Goal: Task Accomplishment & Management: Manage account settings

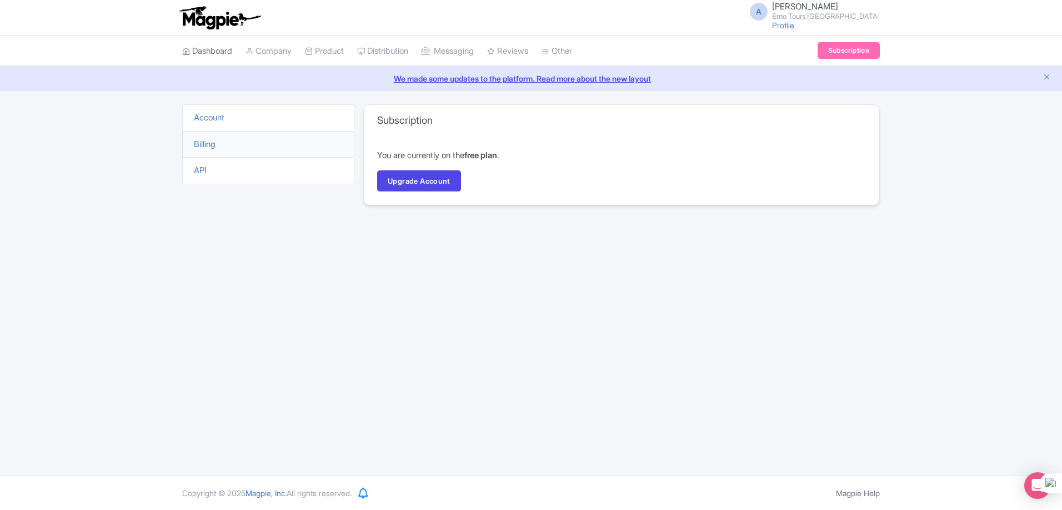
scroll to position [28939, 0]
click at [223, 53] on link "Dashboard" at bounding box center [207, 51] width 50 height 31
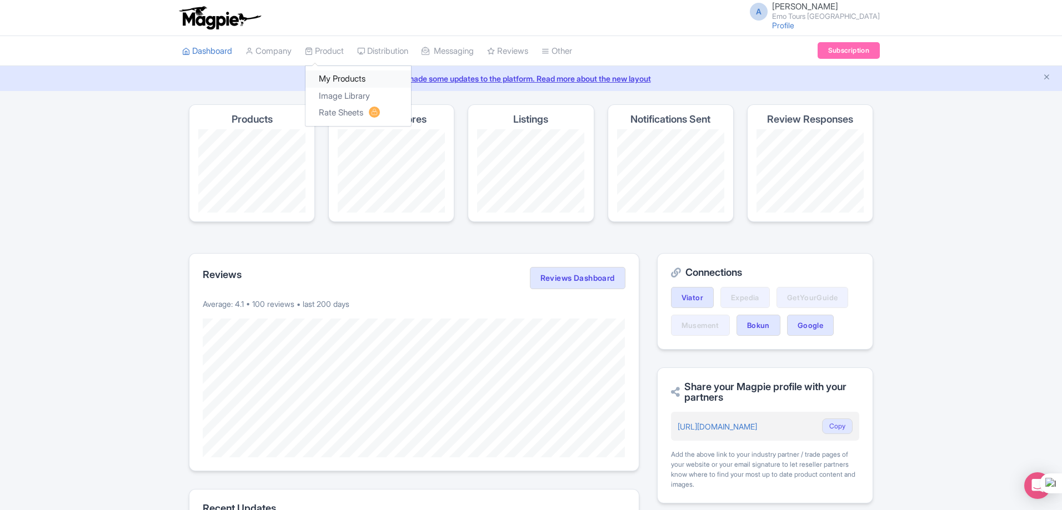
click at [335, 76] on link "My Products" at bounding box center [358, 79] width 106 height 17
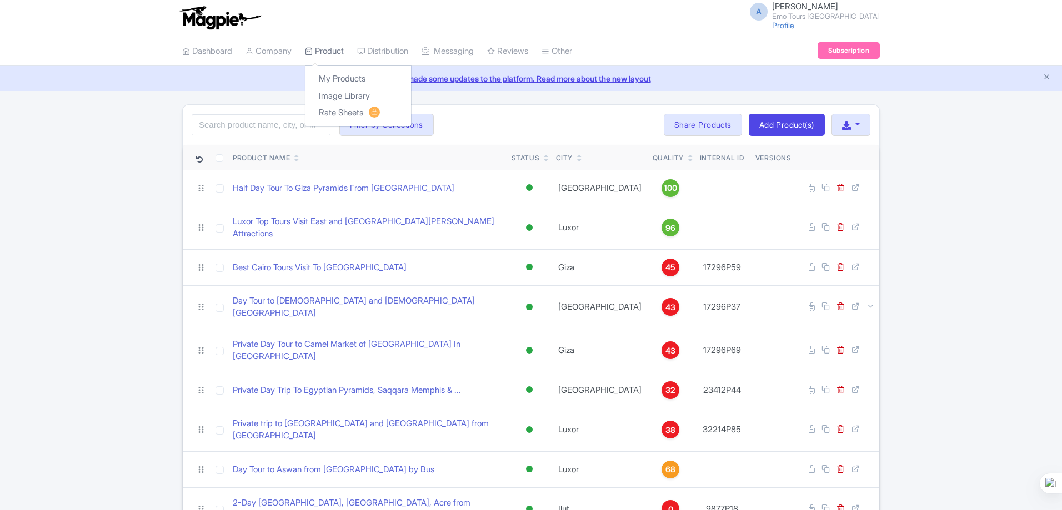
scroll to position [28939, 0]
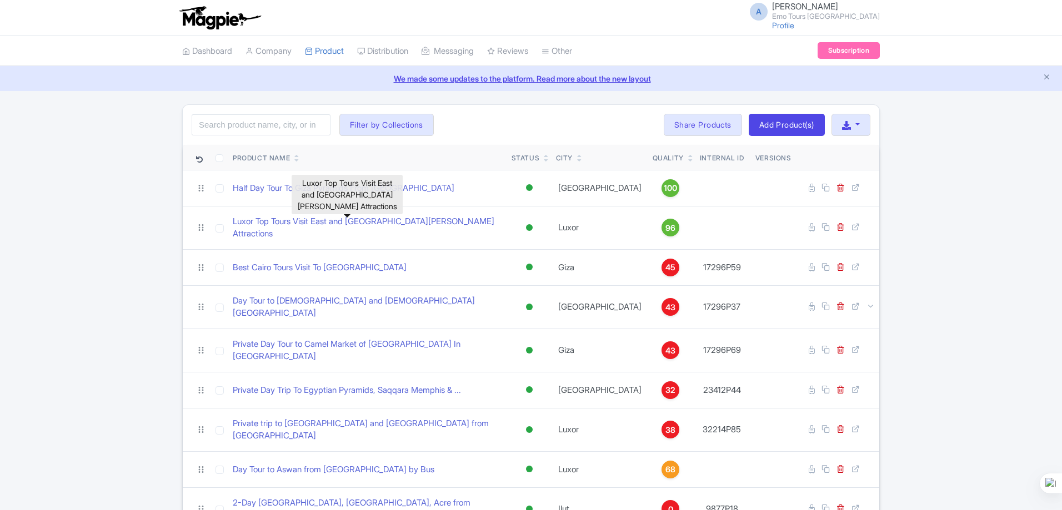
scroll to position [28939, 0]
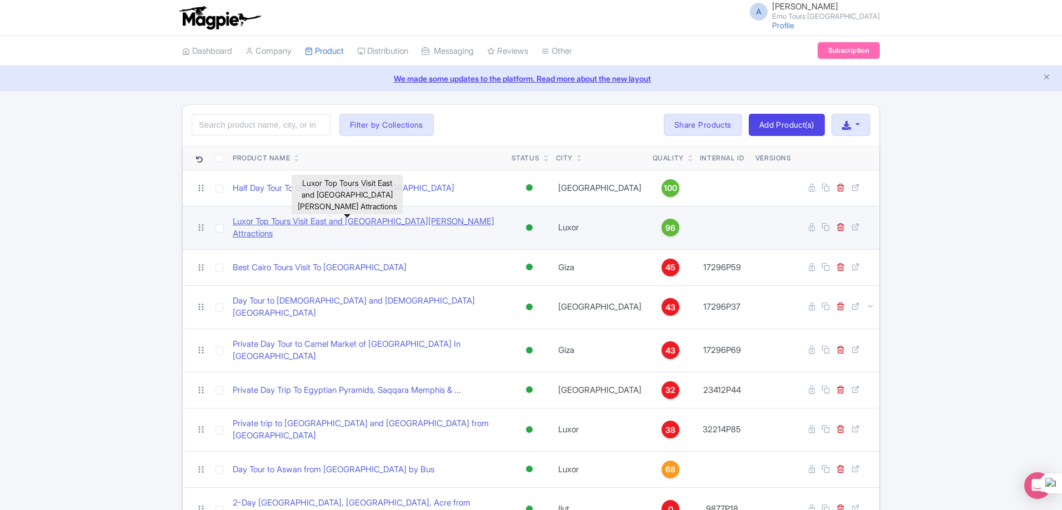
click at [441, 223] on link "Luxor Top Tours Visit East and [GEOGRAPHIC_DATA][PERSON_NAME] Attractions" at bounding box center [368, 227] width 270 height 25
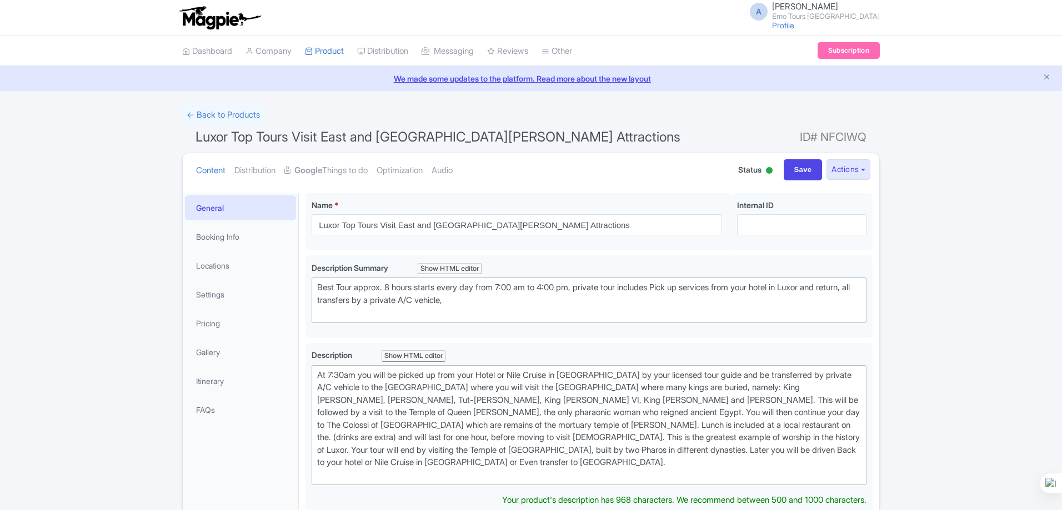
scroll to position [28939, 0]
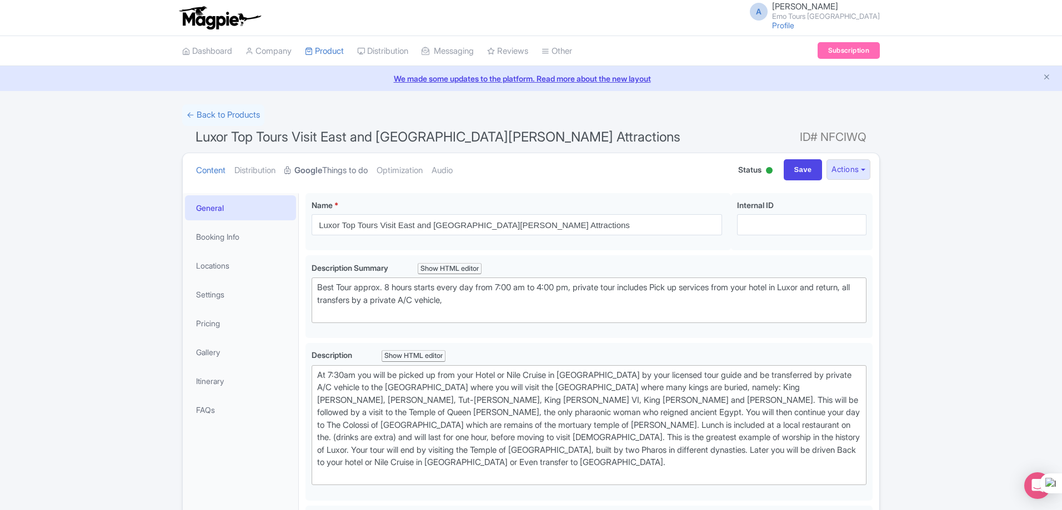
click at [360, 168] on link "Google Things to do" at bounding box center [325, 170] width 83 height 35
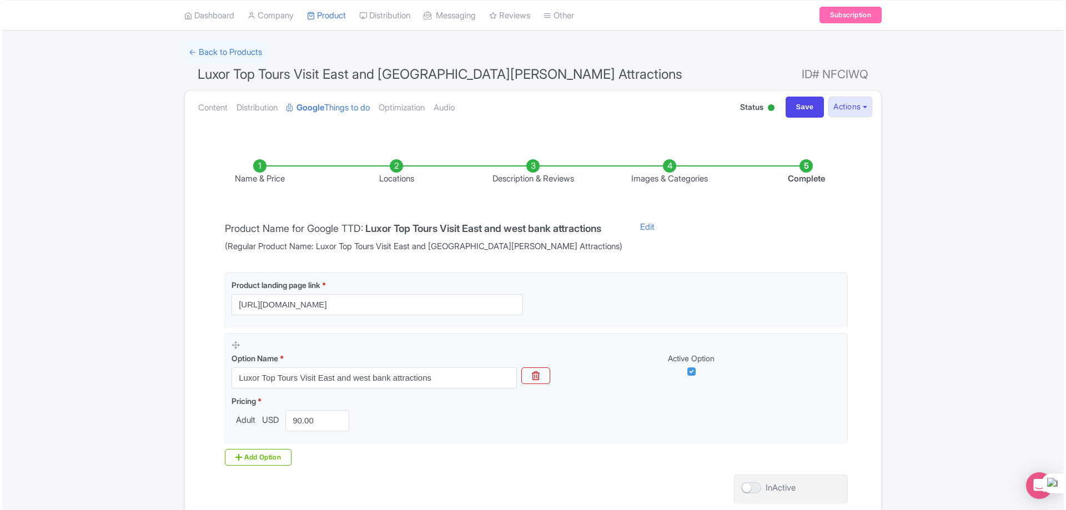
scroll to position [0, 0]
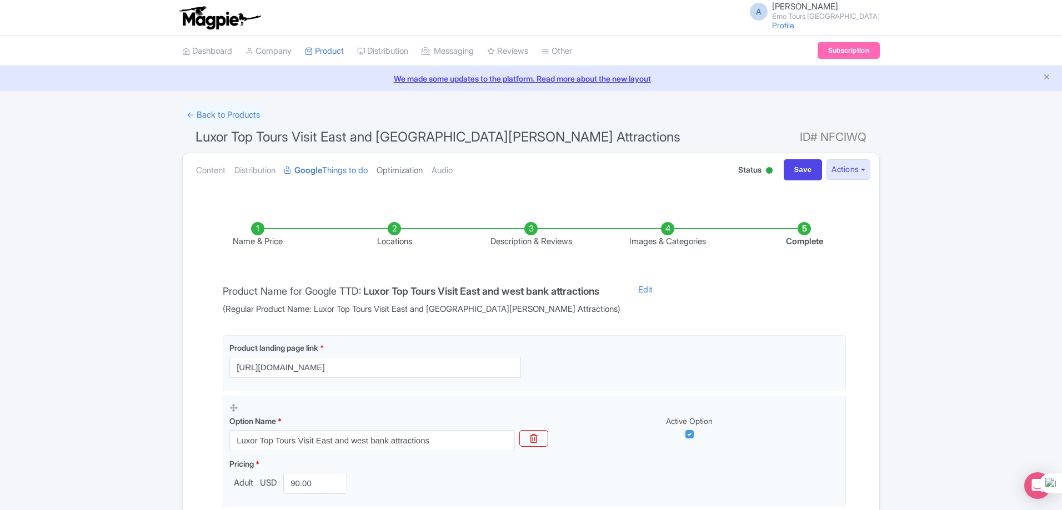
click at [423, 172] on link "Optimization" at bounding box center [400, 170] width 46 height 35
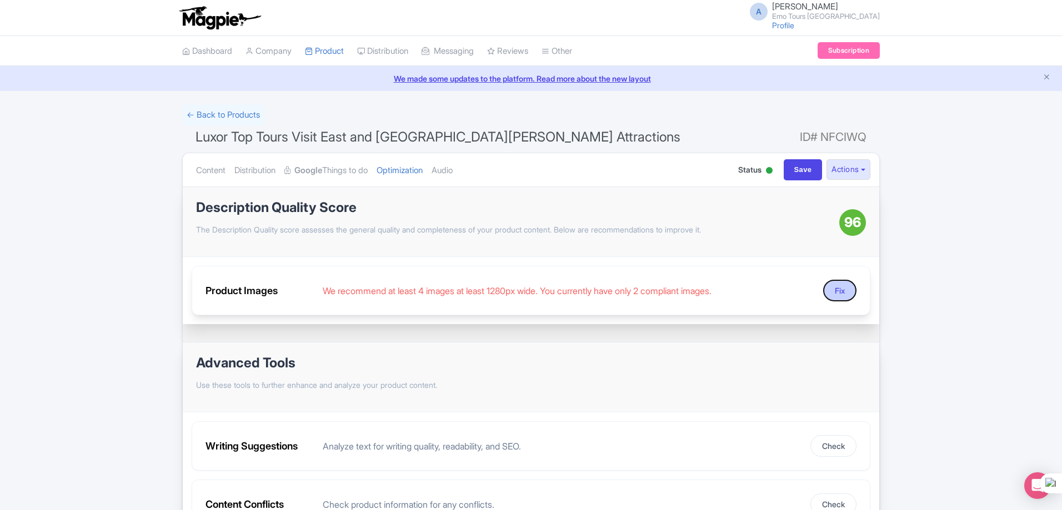
click at [839, 290] on button "Fix" at bounding box center [839, 291] width 33 height 22
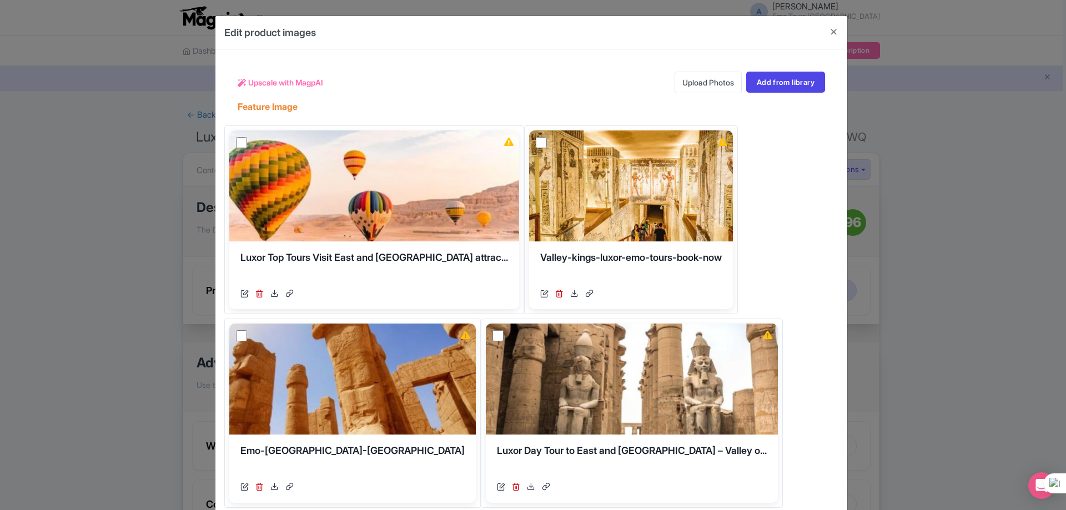
click at [698, 79] on link "Upload Photos" at bounding box center [708, 83] width 67 height 22
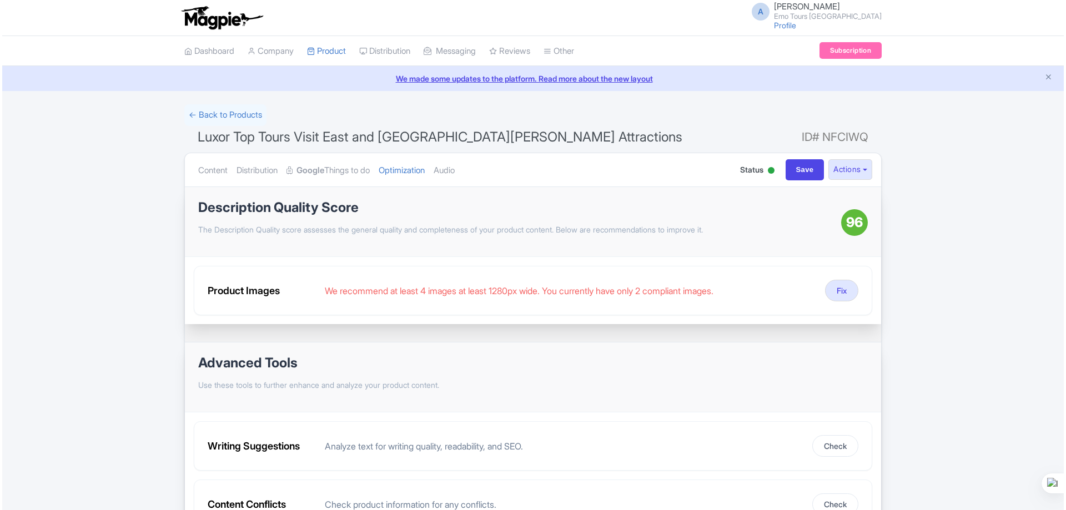
scroll to position [28939, 0]
click at [839, 294] on button "Fix" at bounding box center [839, 291] width 33 height 22
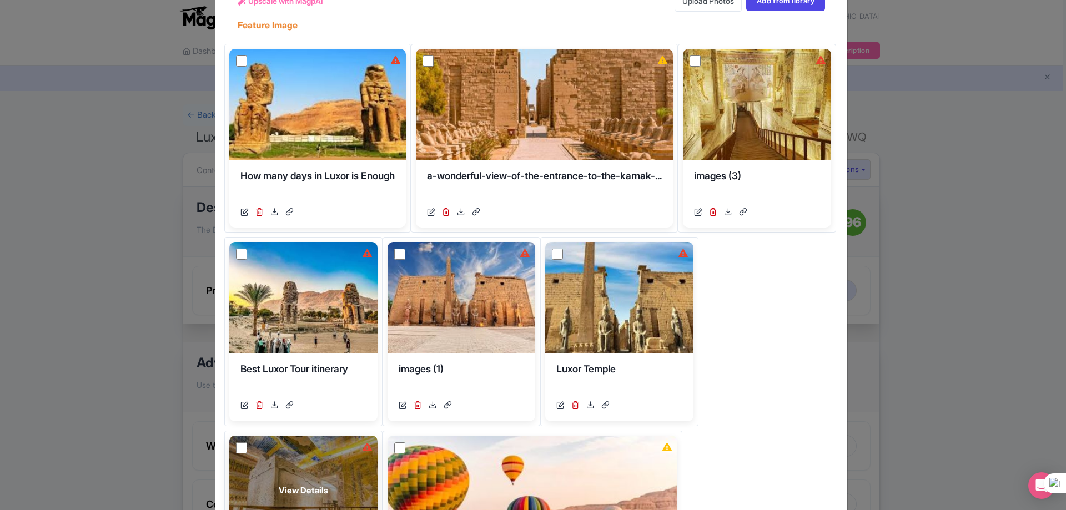
scroll to position [0, 0]
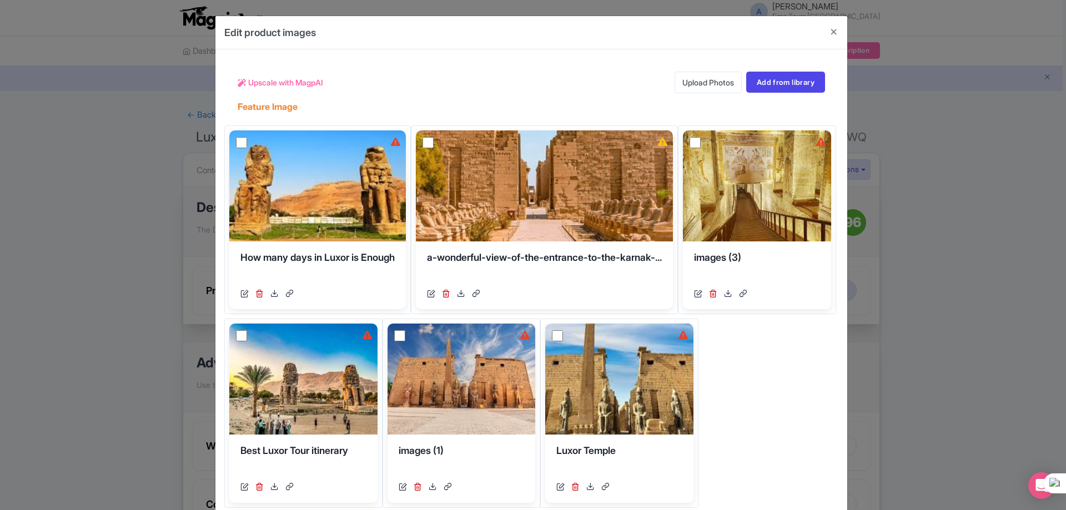
click at [706, 85] on link "Upload Photos" at bounding box center [708, 83] width 67 height 22
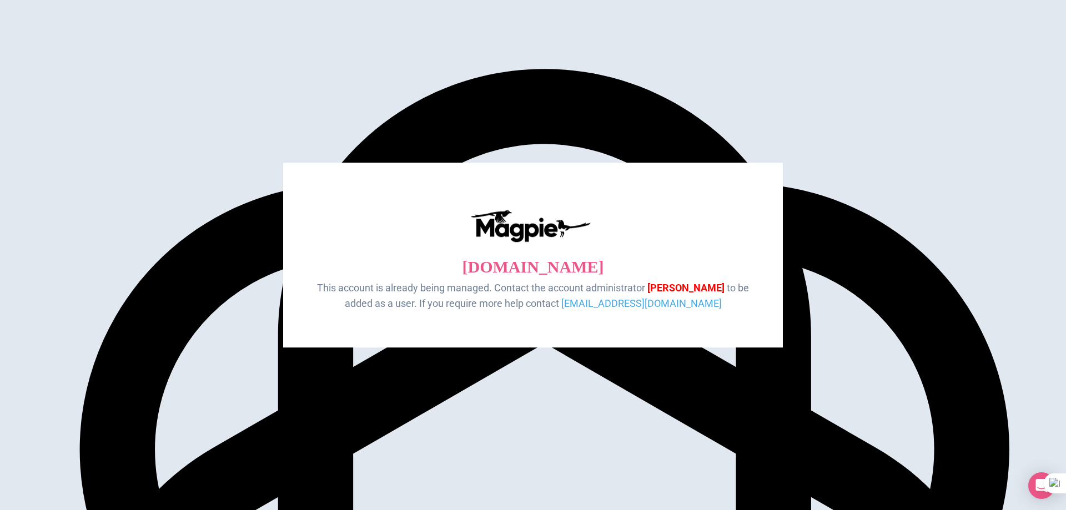
scroll to position [28921, 0]
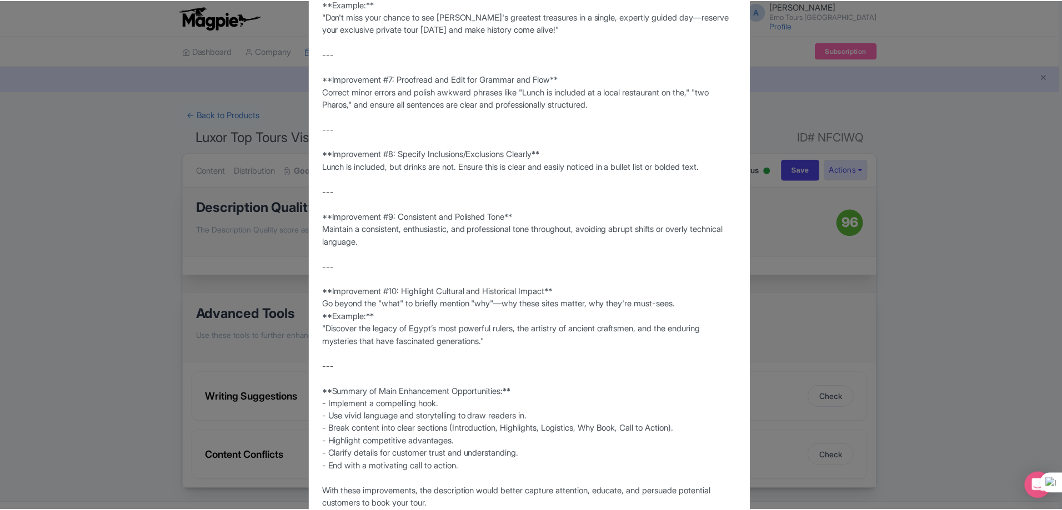
scroll to position [947, 0]
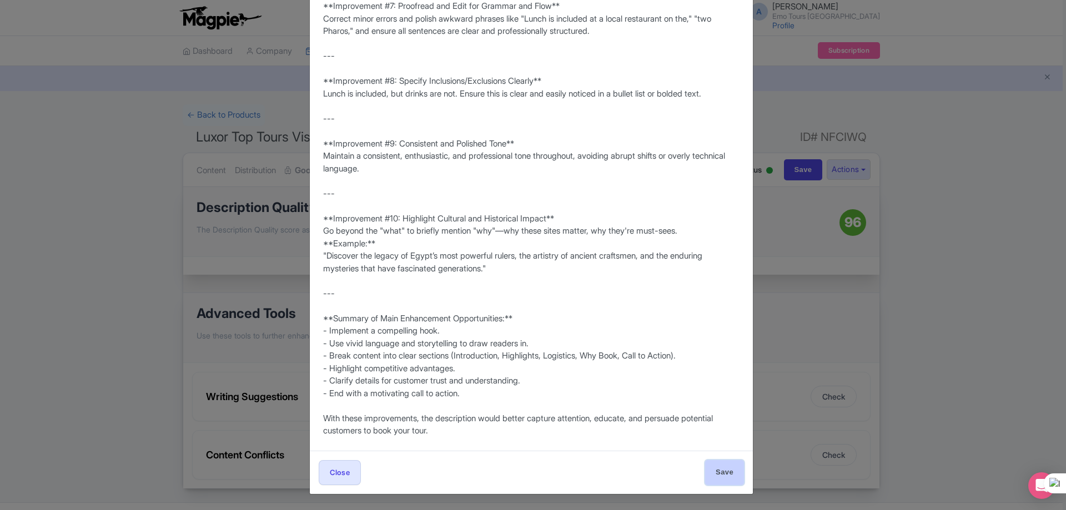
click at [724, 474] on input "Save" at bounding box center [724, 472] width 39 height 25
type input "Save"
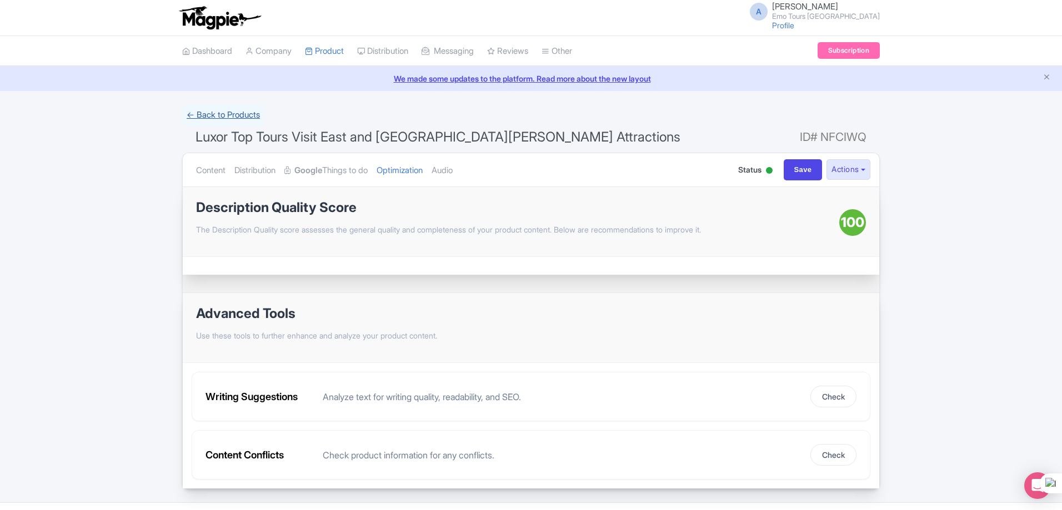
click at [243, 117] on link "← Back to Products" at bounding box center [223, 115] width 82 height 22
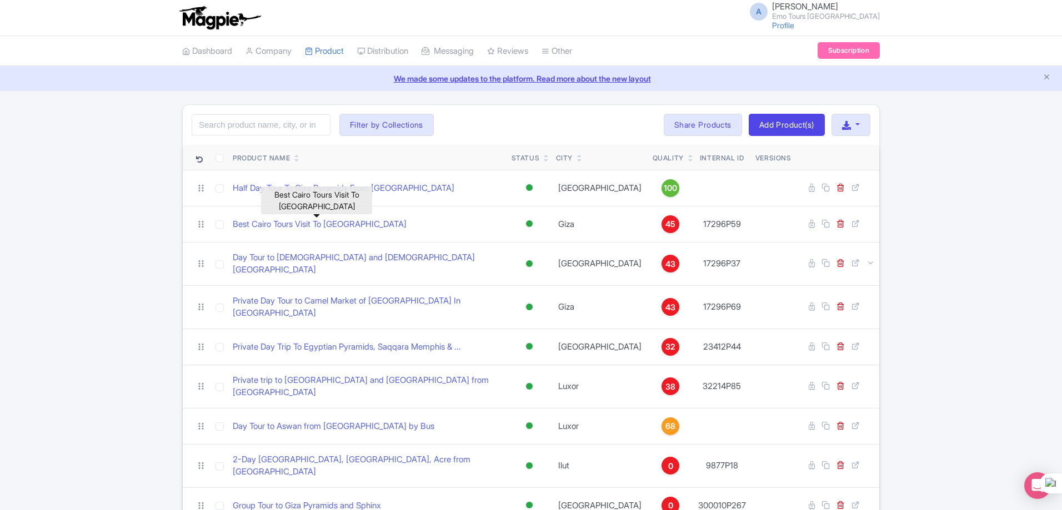
scroll to position [28939, 0]
click at [334, 227] on link "Best Cairo Tours Visit To [GEOGRAPHIC_DATA]" at bounding box center [320, 224] width 174 height 13
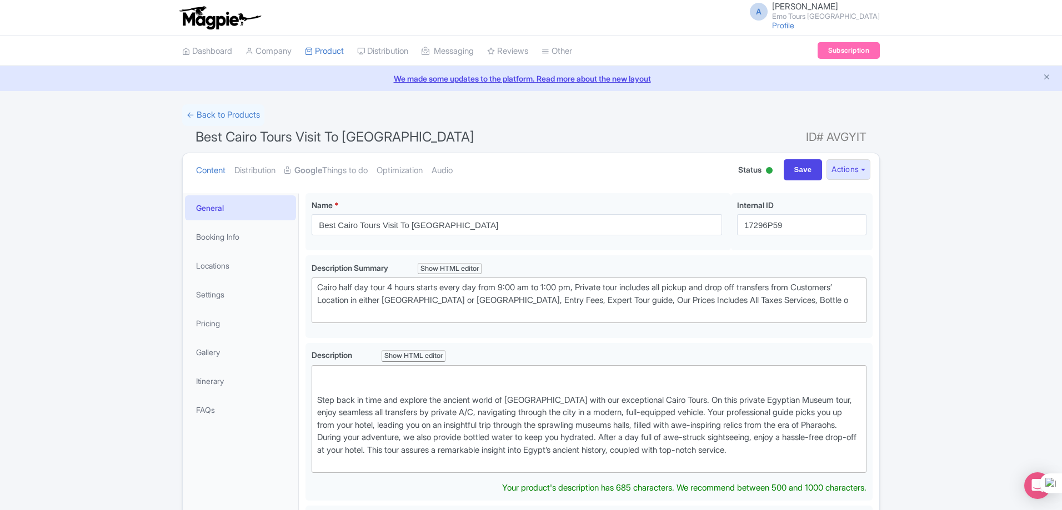
scroll to position [28939, 0]
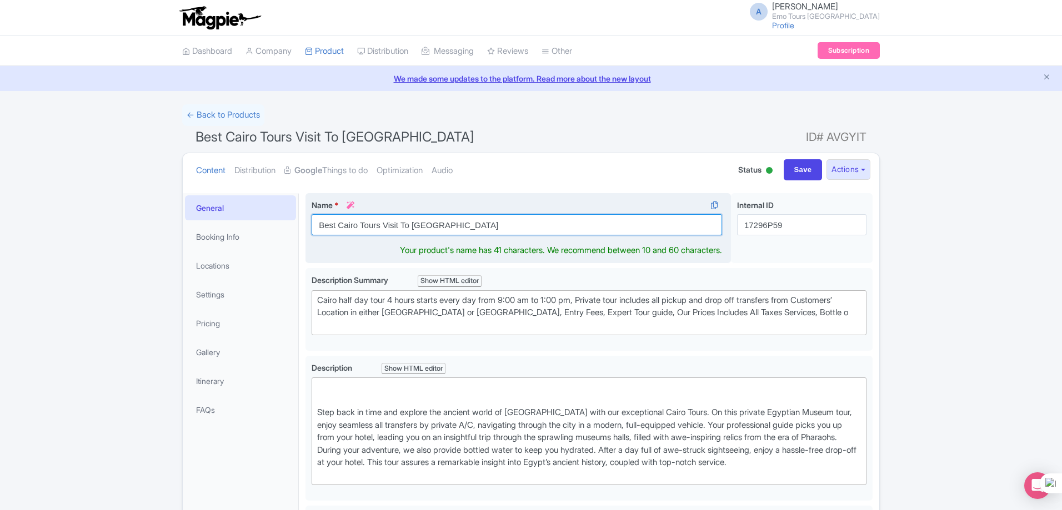
drag, startPoint x: 382, startPoint y: 227, endPoint x: 399, endPoint y: 226, distance: 16.7
click at [399, 226] on input "Best Cairo Tours Visit To Egyptian Museum" at bounding box center [517, 224] width 410 height 21
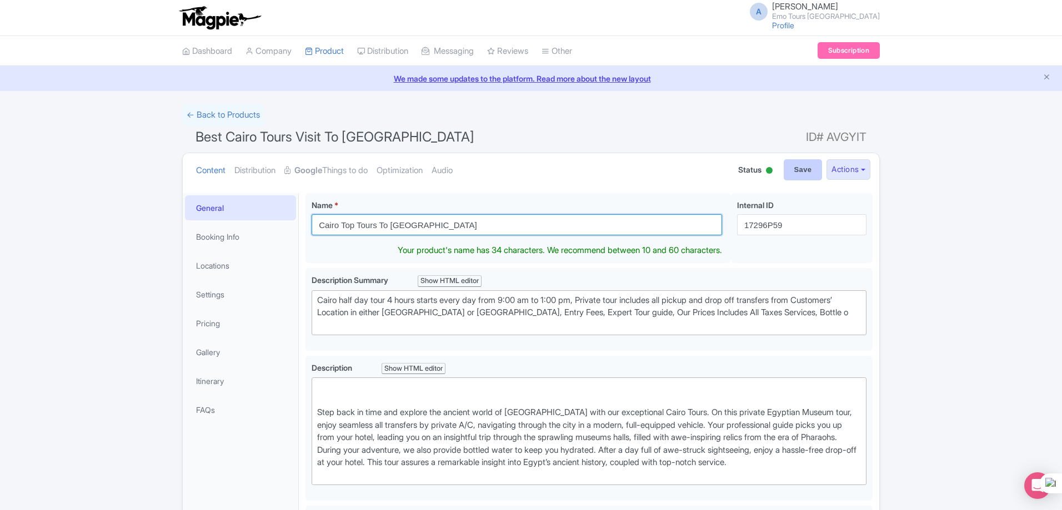
type input "Cairo Top Tours To [GEOGRAPHIC_DATA]"
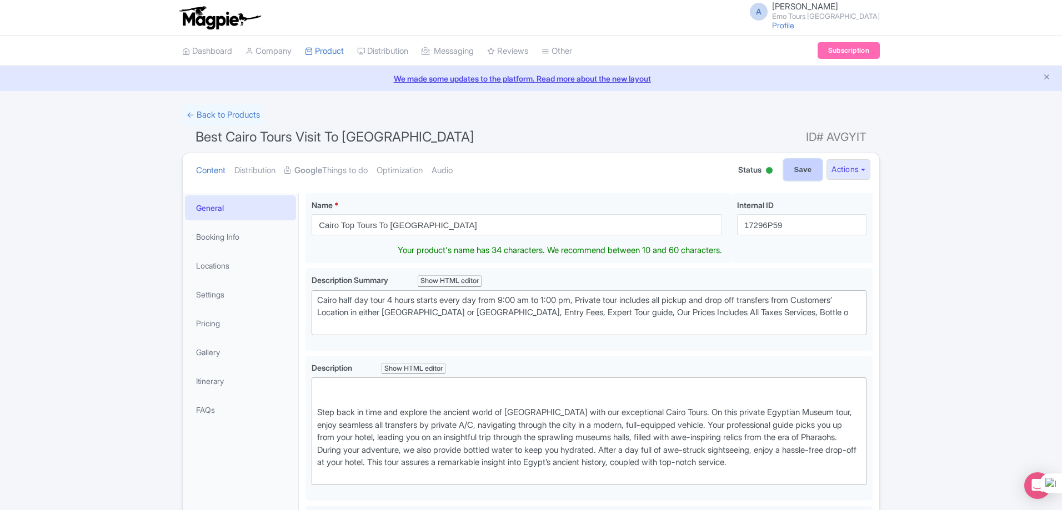
click at [795, 170] on input "Save" at bounding box center [803, 169] width 39 height 21
type input "Saving..."
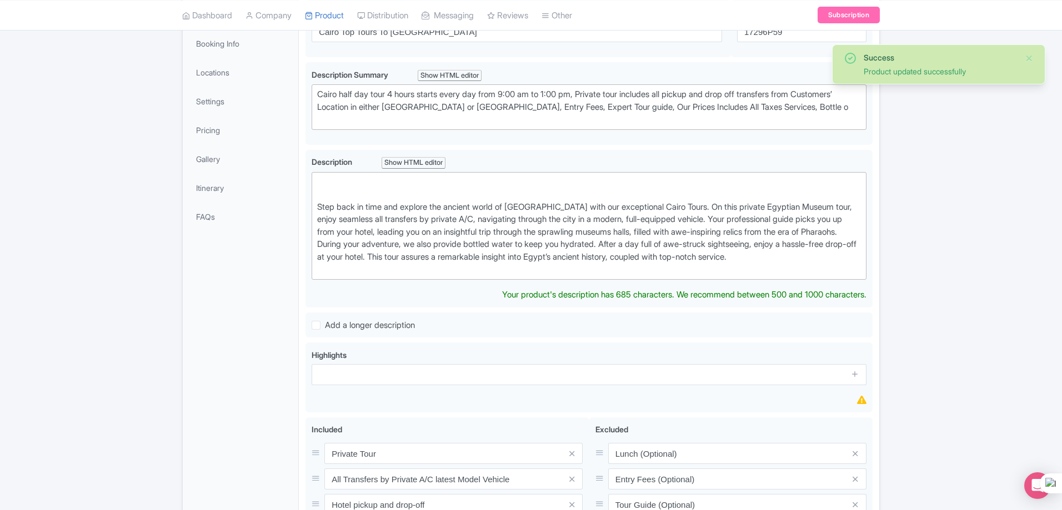
scroll to position [28939, 0]
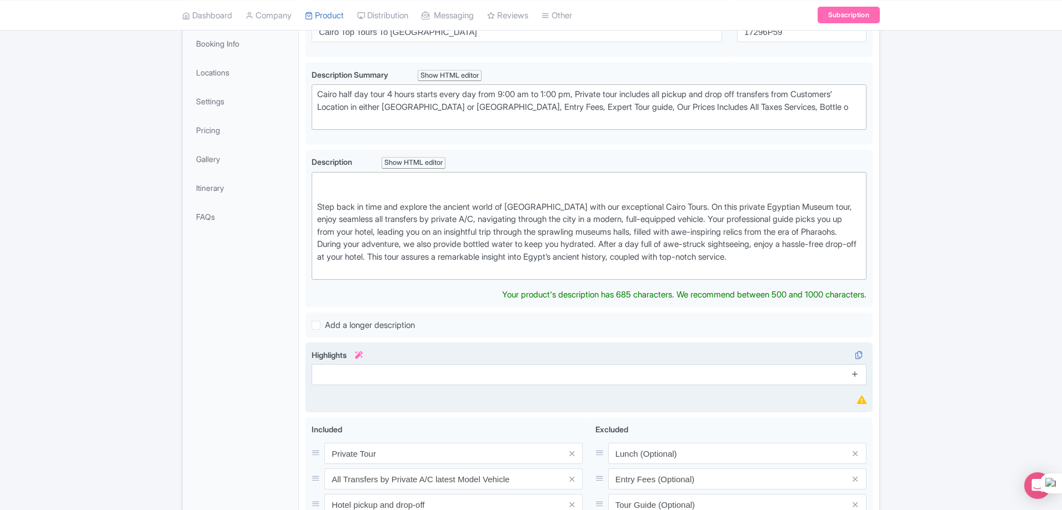
click at [853, 375] on div "Highlights i" at bounding box center [589, 378] width 555 height 58
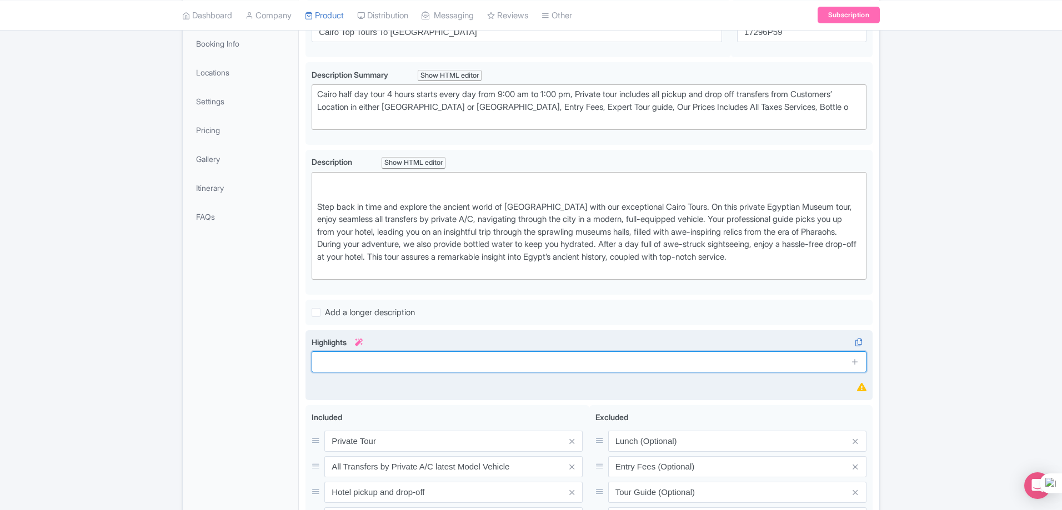
click at [653, 361] on input "text" at bounding box center [589, 362] width 555 height 21
type input "Private Guided Tours"
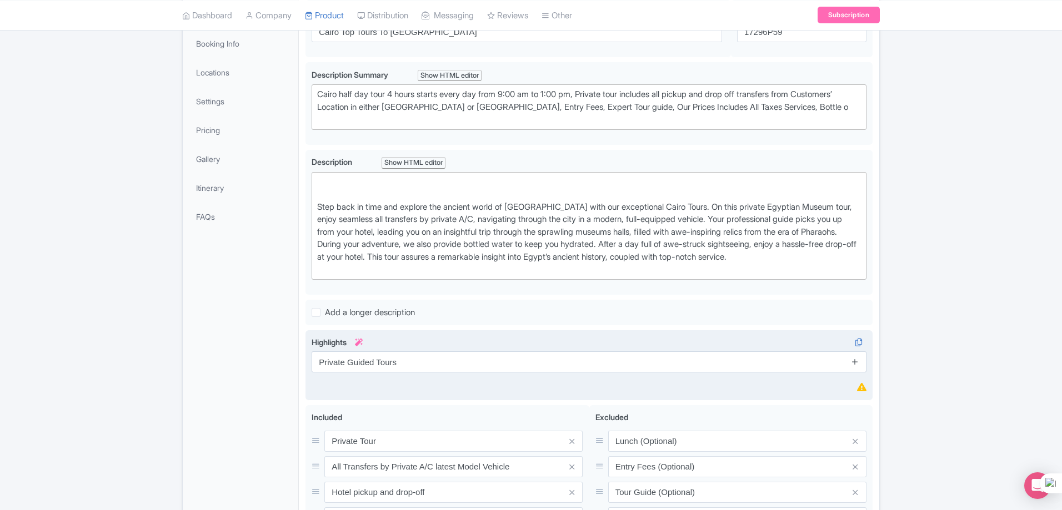
click at [857, 364] on icon at bounding box center [855, 362] width 8 height 8
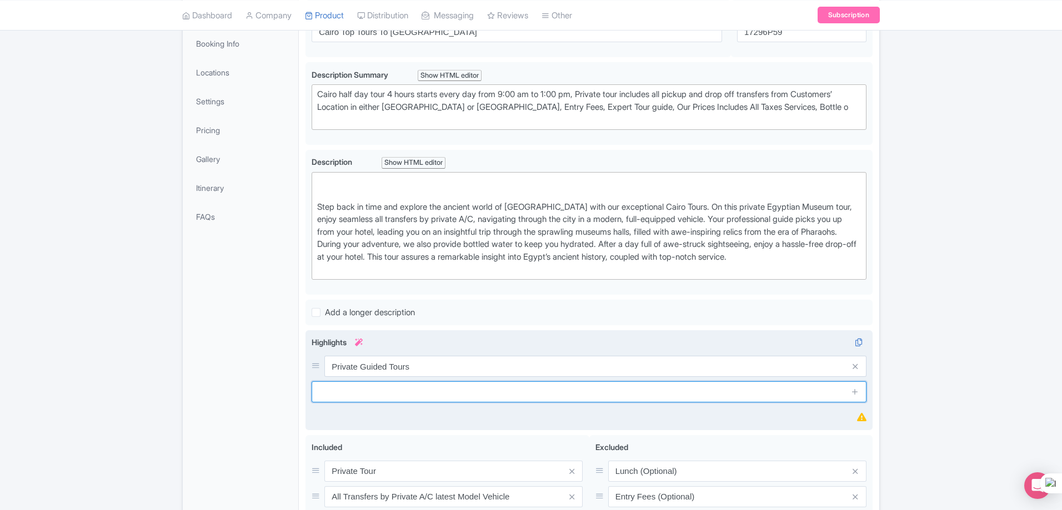
click at [528, 397] on input "text" at bounding box center [589, 392] width 555 height 21
type input "Hassle free tours"
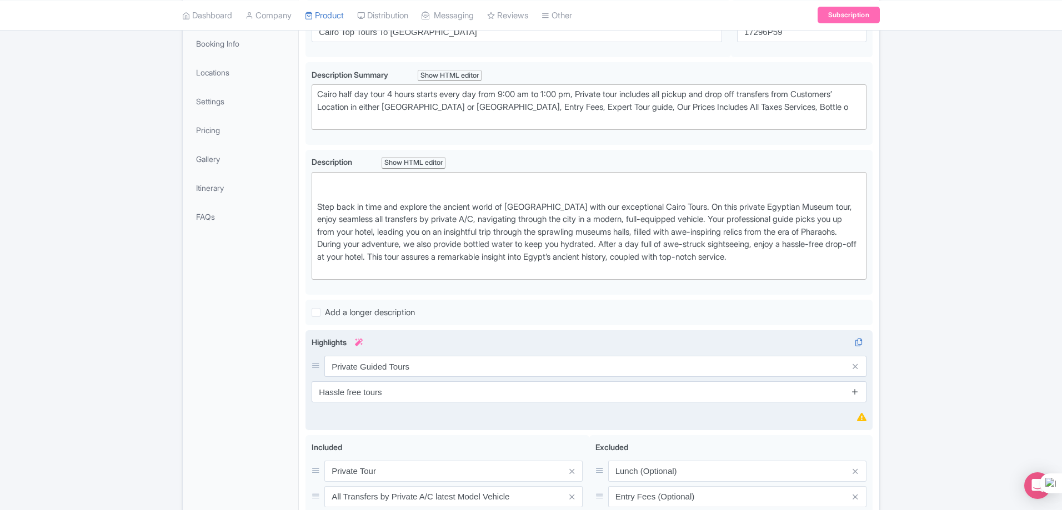
click at [855, 392] on icon at bounding box center [855, 392] width 8 height 8
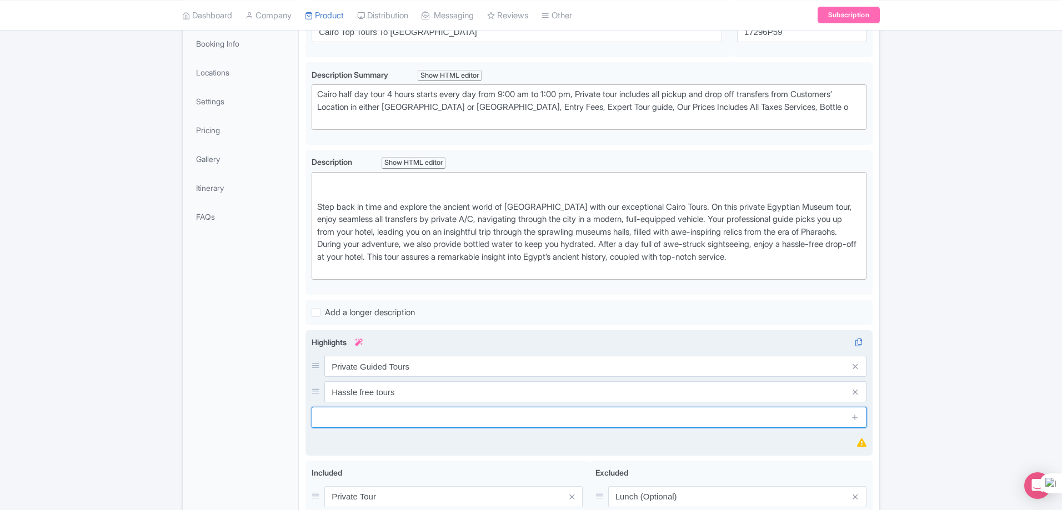
click at [554, 420] on input "text" at bounding box center [589, 417] width 555 height 21
type input "No Hidden fees"
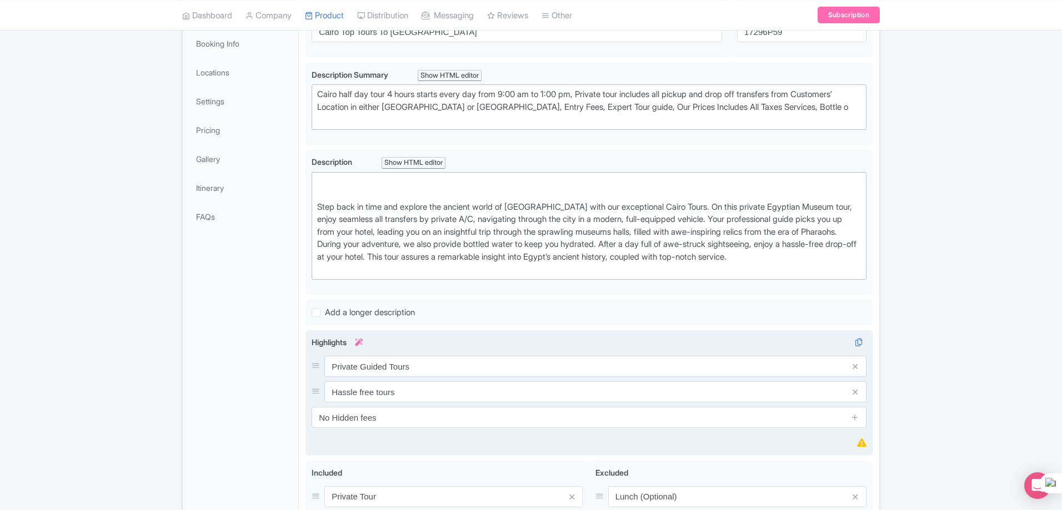
click at [659, 433] on div "Highlights i Private Guided Tours Hassle free tours No Hidden fees" at bounding box center [589, 393] width 555 height 113
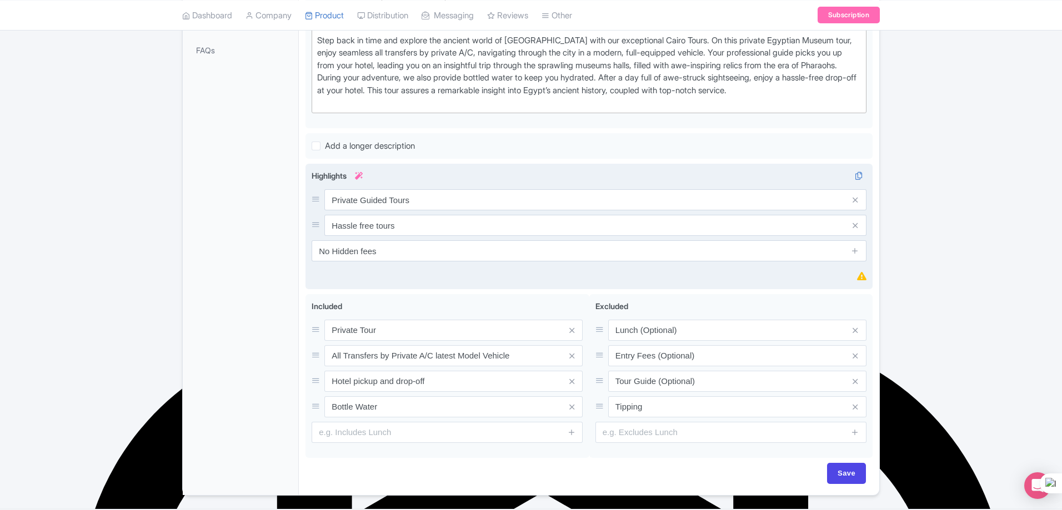
scroll to position [393, 0]
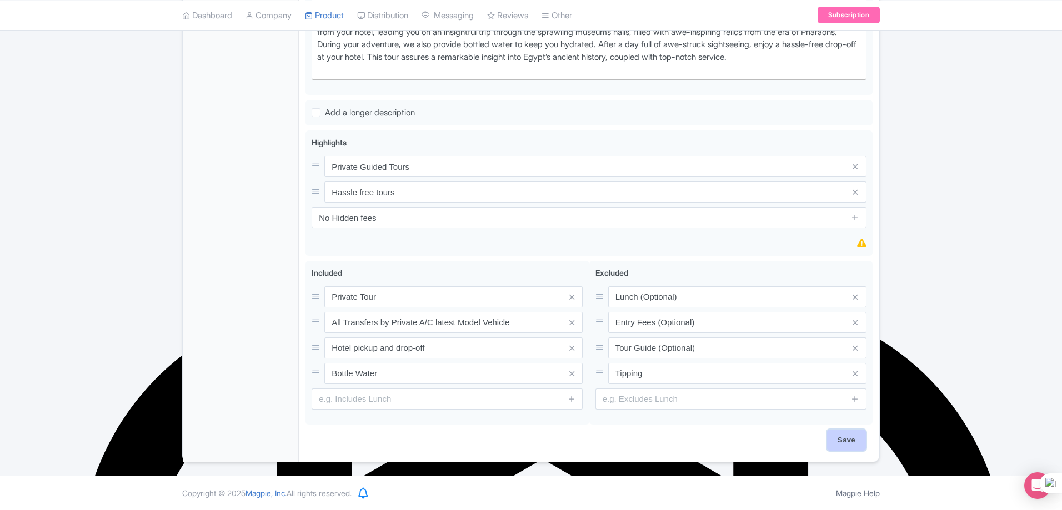
click at [848, 445] on input "Save" at bounding box center [846, 440] width 39 height 21
type input "Saving..."
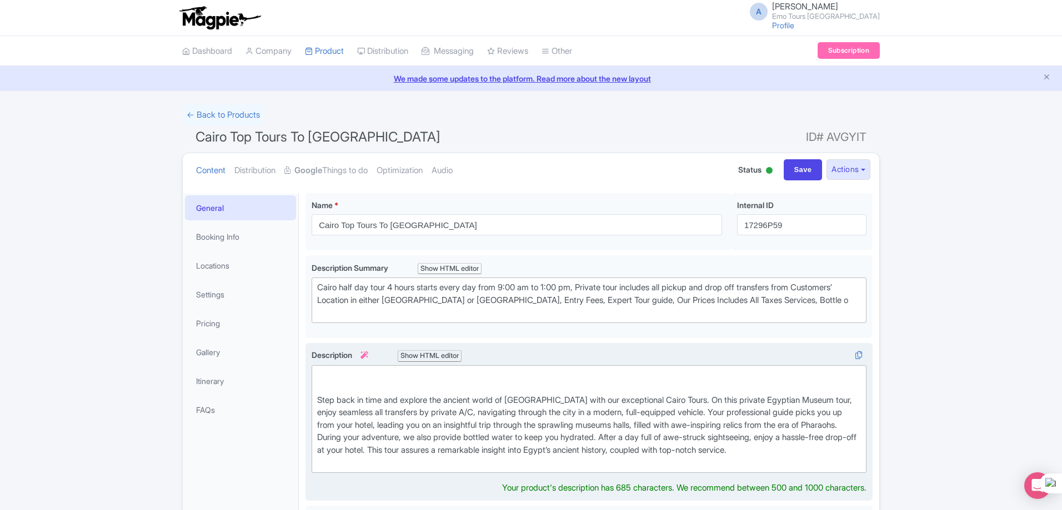
scroll to position [28939, 0]
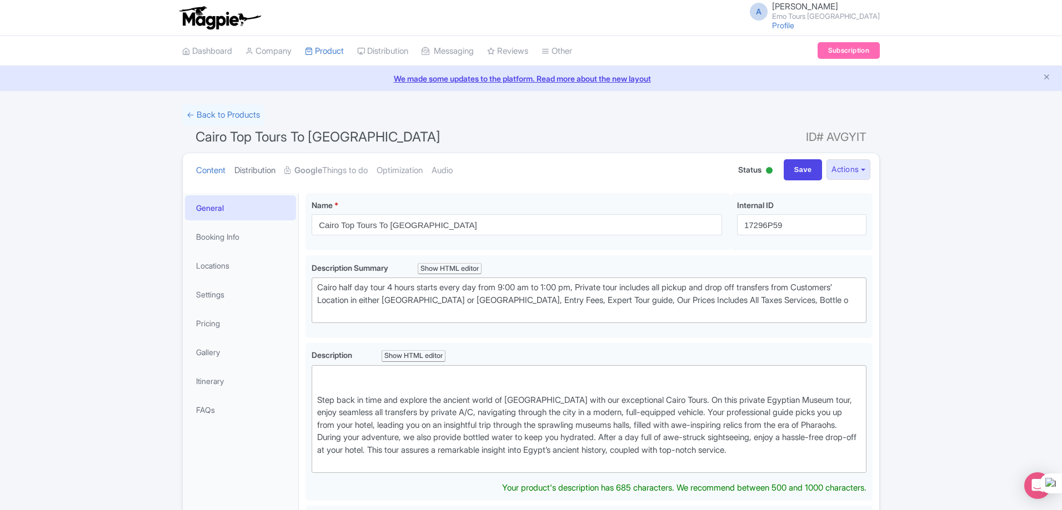
click at [268, 170] on link "Distribution" at bounding box center [254, 170] width 41 height 35
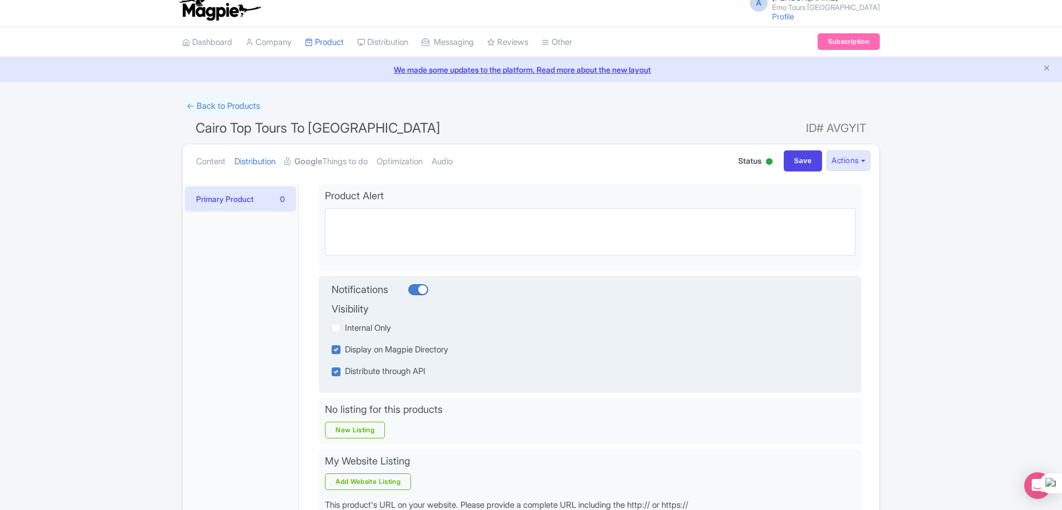
scroll to position [0, 0]
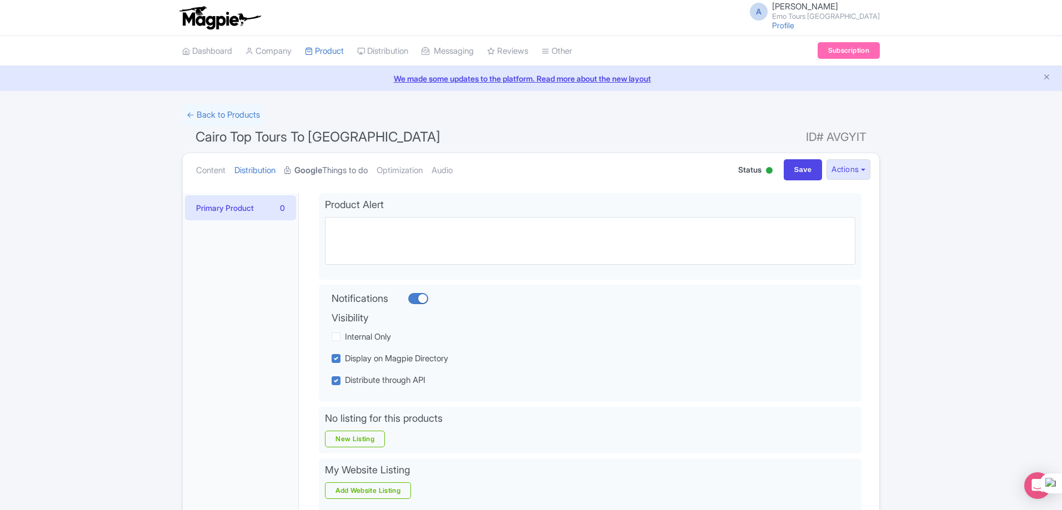
click at [330, 171] on link "Google Things to do" at bounding box center [325, 170] width 83 height 35
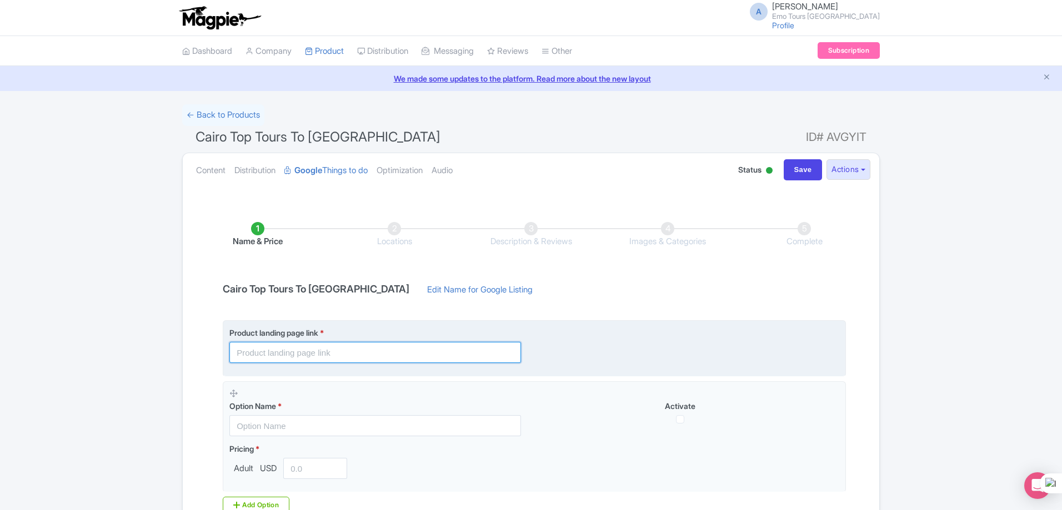
click at [342, 350] on input "text" at bounding box center [375, 352] width 292 height 21
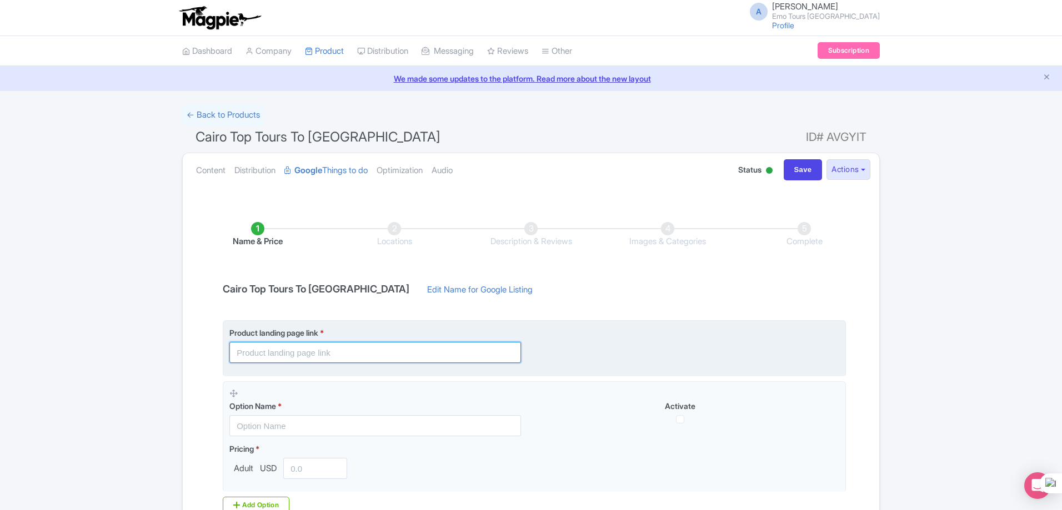
click at [342, 350] on input "text" at bounding box center [375, 352] width 292 height 21
paste input "https://emotours.com/st_tour/cairo-guided-day-tours-to-the-egyptian-museum/"
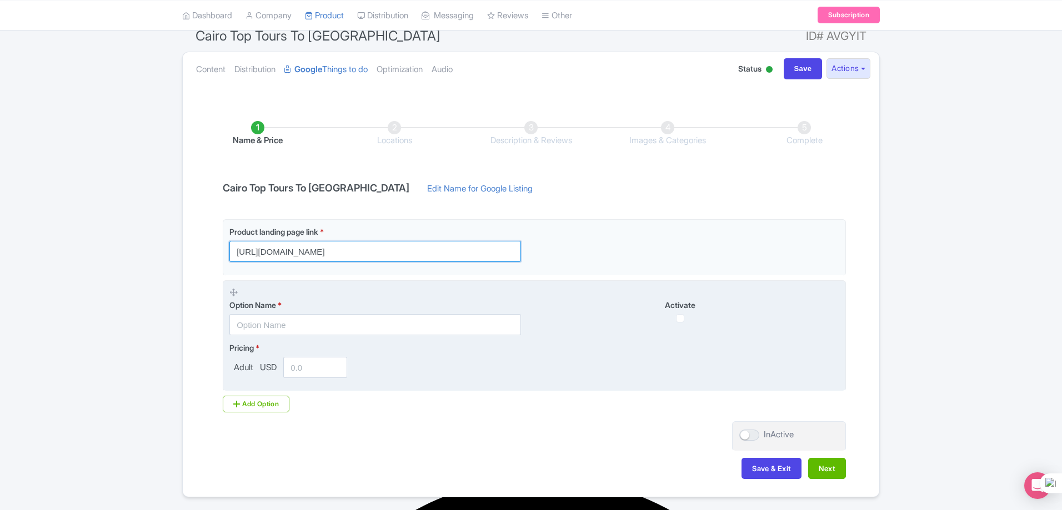
scroll to position [111, 0]
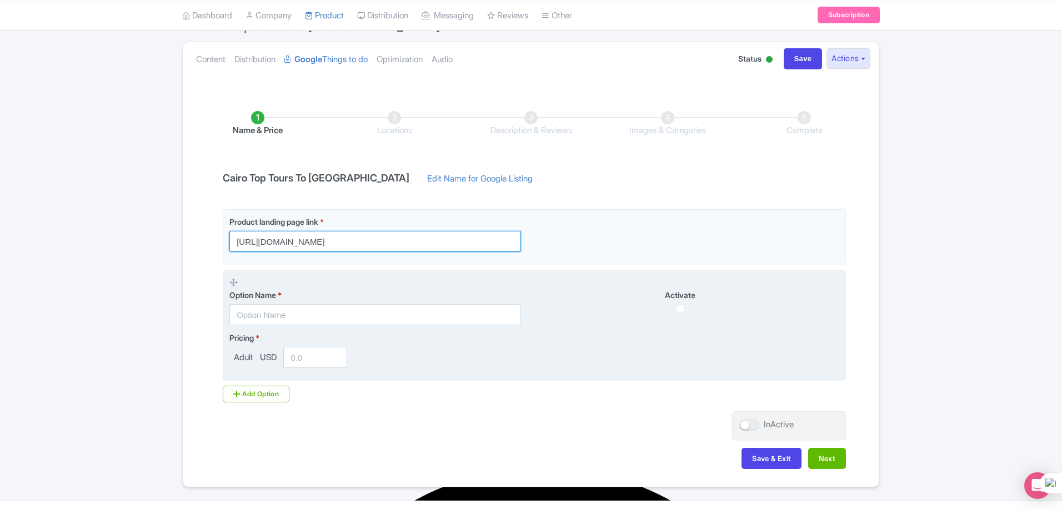
type input "https://emotours.com/st_tour/cairo-guided-day-tours-to-the-egyptian-museum/"
click at [681, 310] on input "checkbox" at bounding box center [680, 308] width 8 height 8
checkbox input "true"
click at [301, 359] on input "number" at bounding box center [315, 357] width 64 height 21
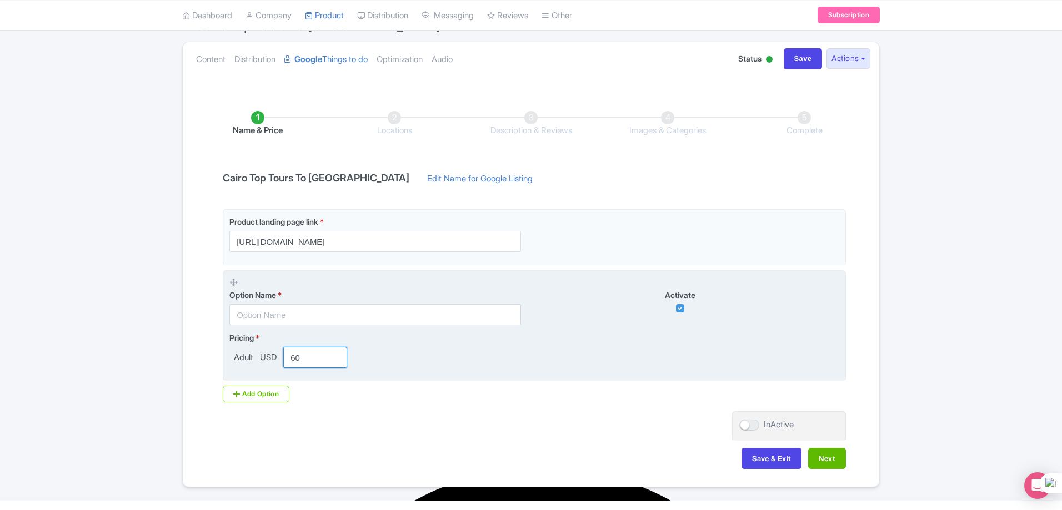
type input "60"
click at [269, 311] on input "text" at bounding box center [375, 314] width 292 height 21
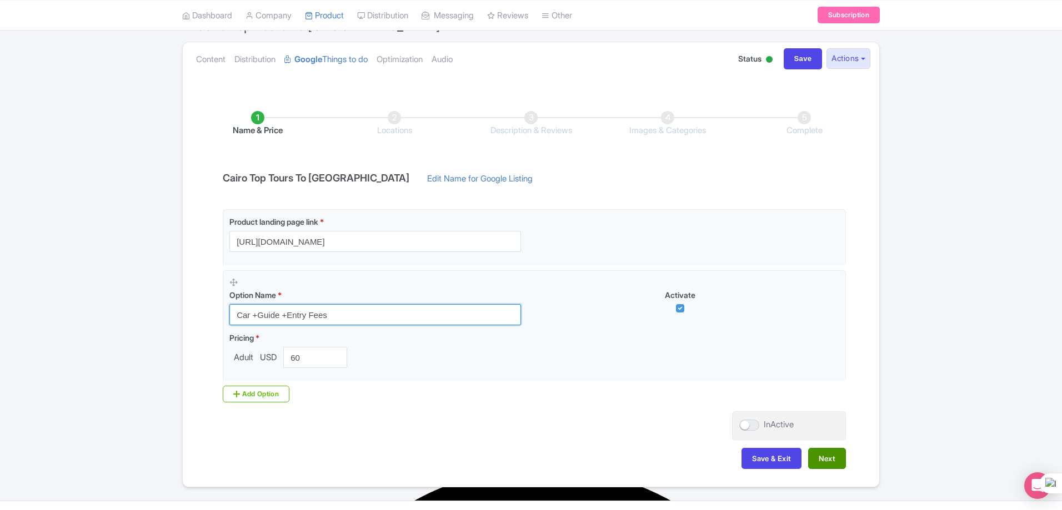
type input "Car +Guide +Entry Fees"
click at [828, 455] on button "Next" at bounding box center [827, 458] width 38 height 21
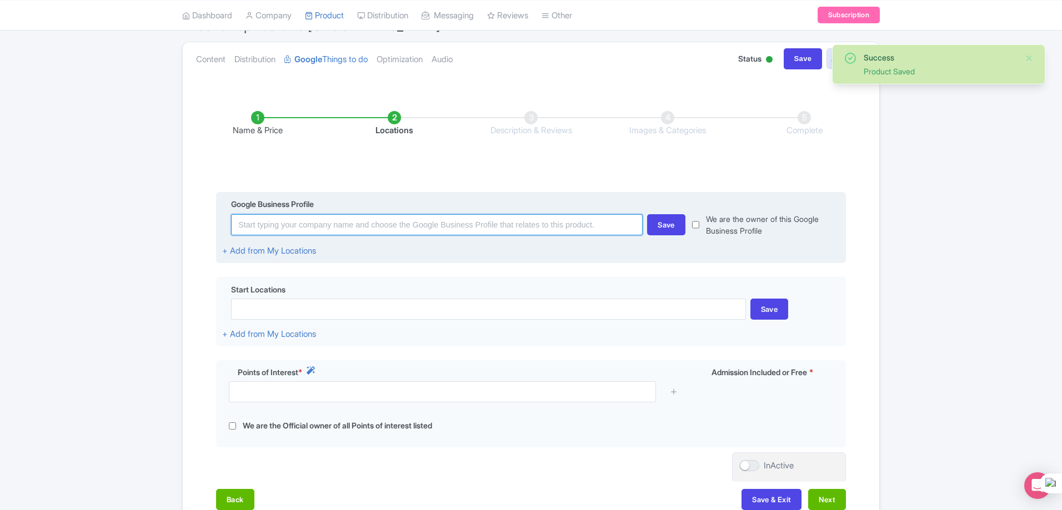
click at [407, 229] on input at bounding box center [437, 224] width 412 height 21
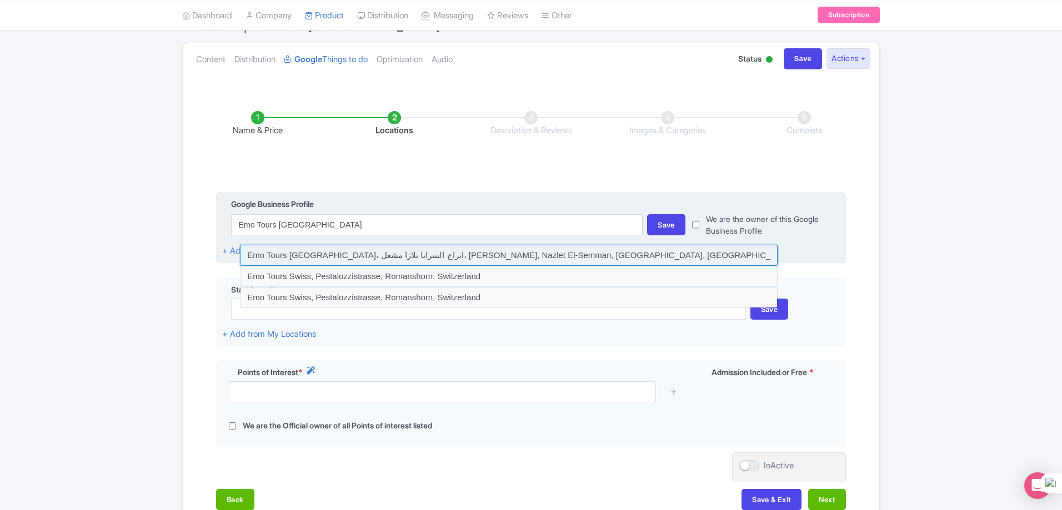
click at [394, 249] on input at bounding box center [509, 255] width 538 height 21
type input "Emo Tours Egypt، ابراج السرايا بلازا مشعل، Al Haram, Nazlet El-Semman, Al Haram…"
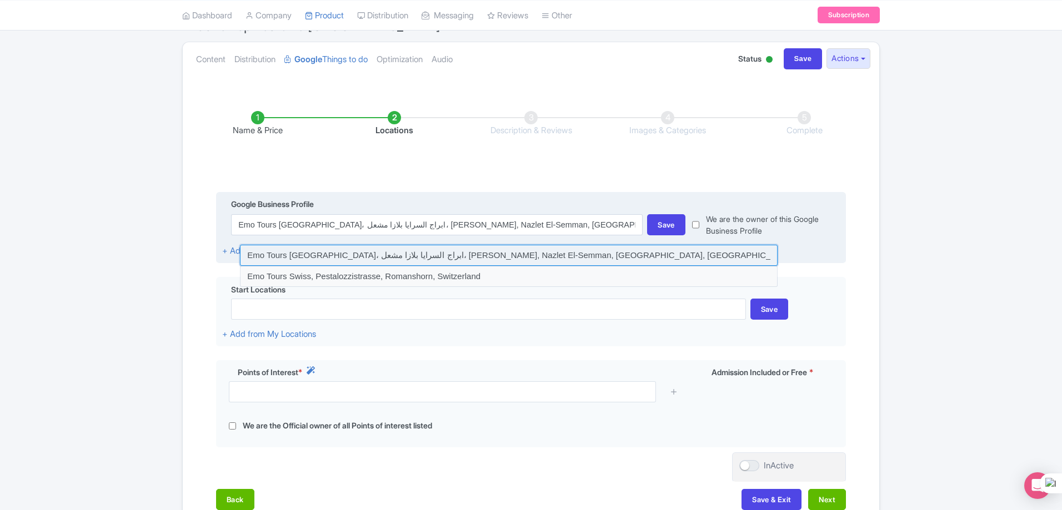
click at [394, 249] on input at bounding box center [509, 255] width 538 height 21
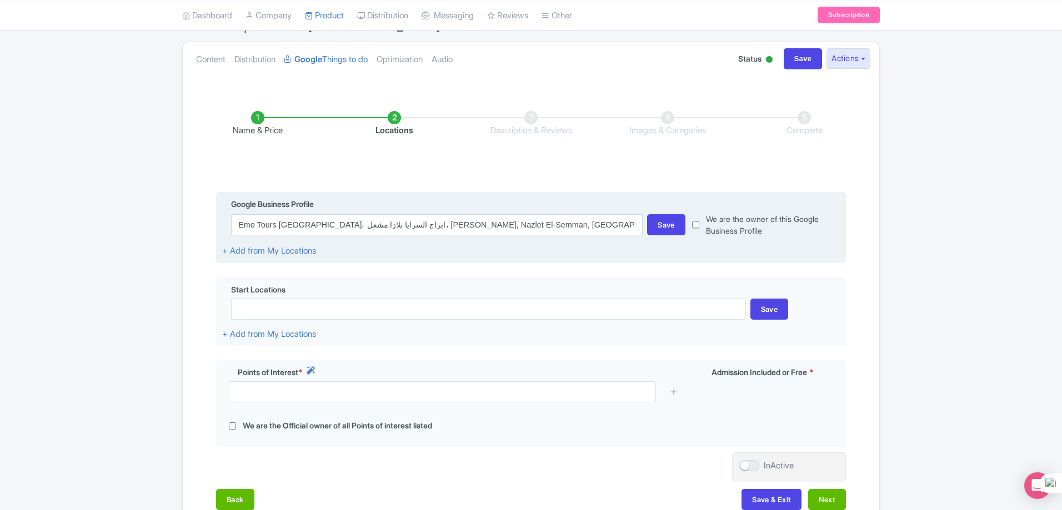
click at [699, 224] on input "checkbox" at bounding box center [695, 224] width 7 height 23
checkbox input "true"
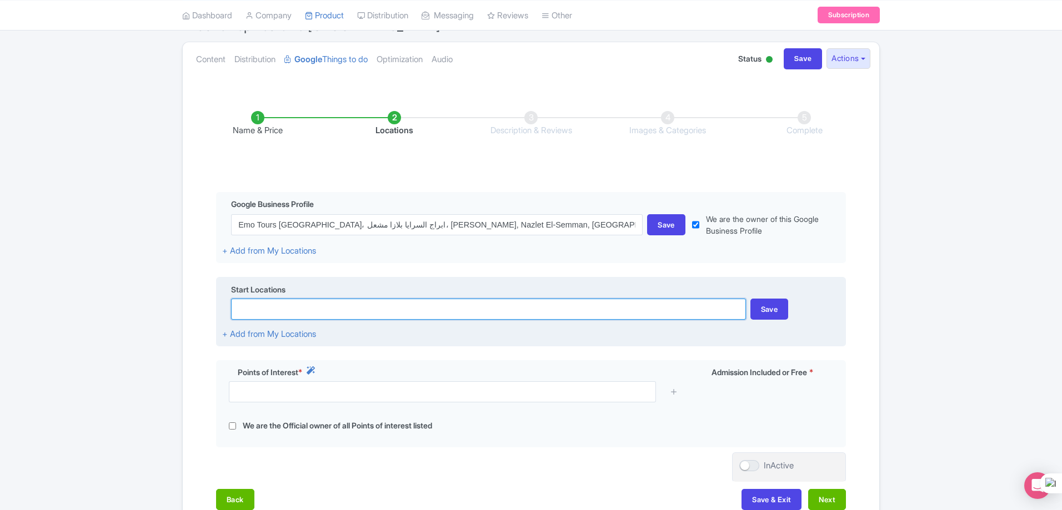
click at [317, 305] on input at bounding box center [488, 309] width 514 height 21
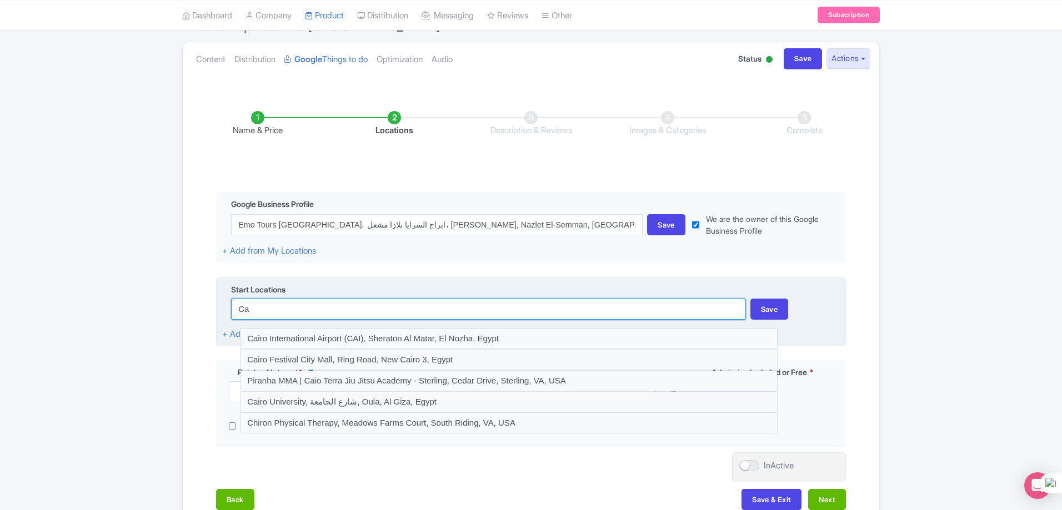
type input "C"
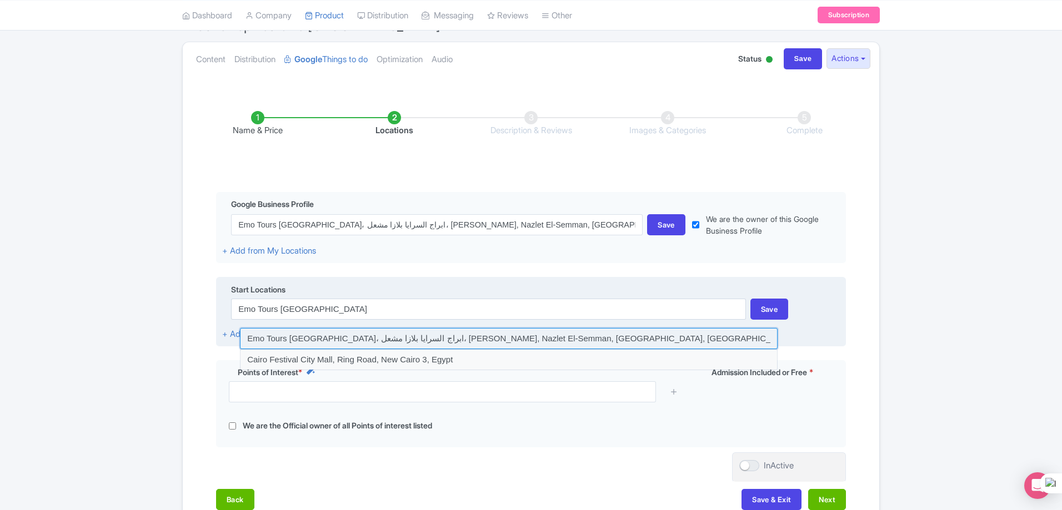
click at [354, 339] on input at bounding box center [509, 338] width 538 height 21
type input "Emo Tours Egypt، ابراج السرايا بلازا مشعل، Al Haram, Nazlet El-Semman, Al Haram…"
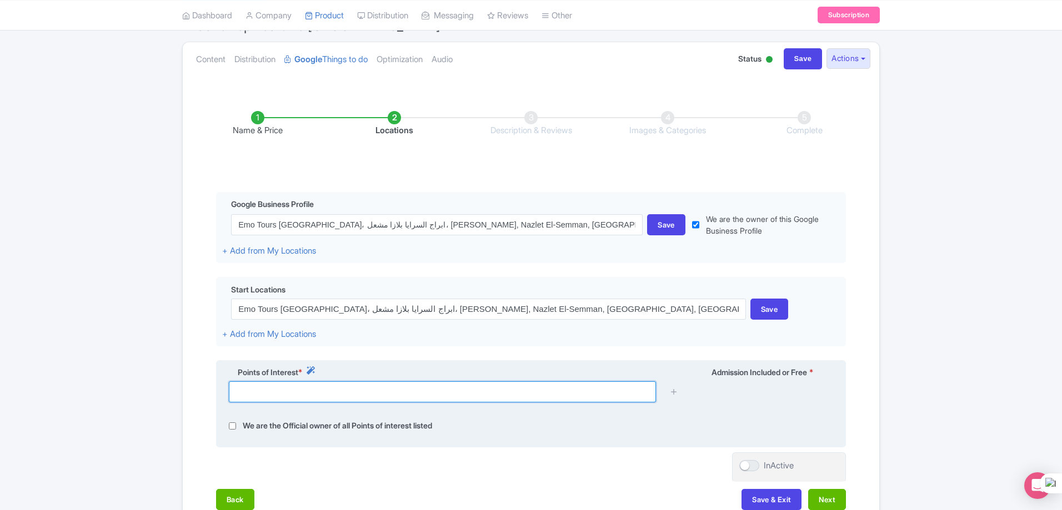
click at [325, 391] on input "text" at bounding box center [442, 392] width 427 height 21
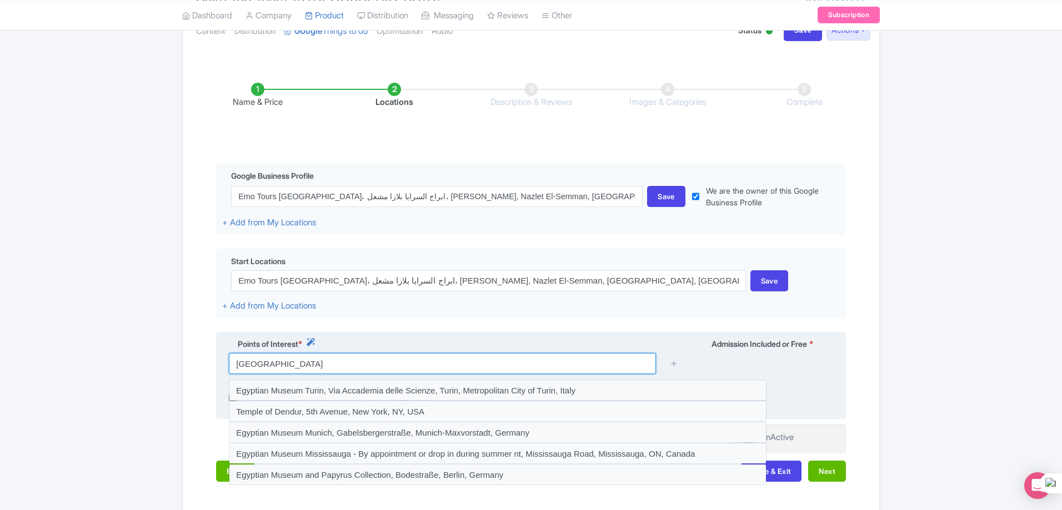
scroll to position [167, 0]
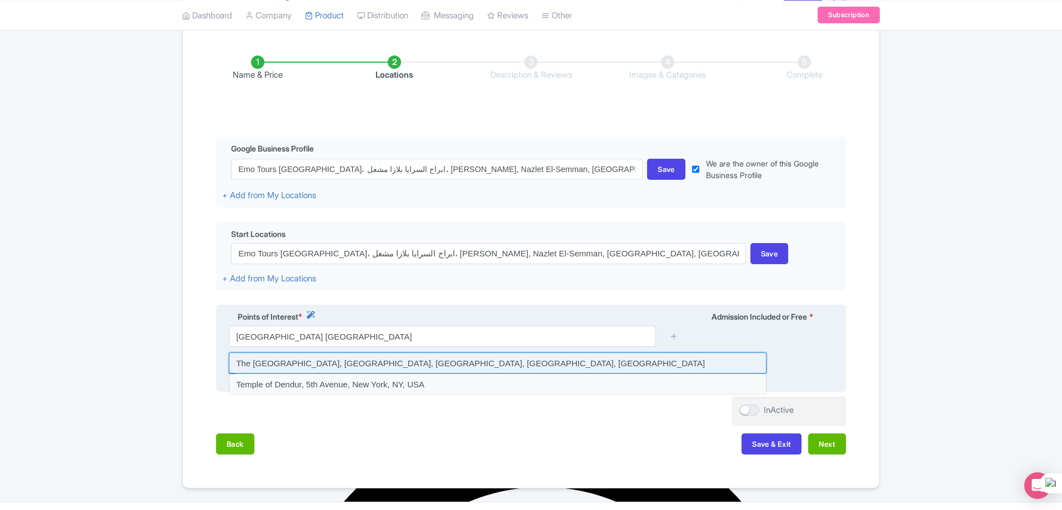
click at [379, 362] on input at bounding box center [498, 363] width 538 height 21
type input "The Egyptian Museum, El-Tahrir Square, Ismailia, Qasr El Nil, Egypt"
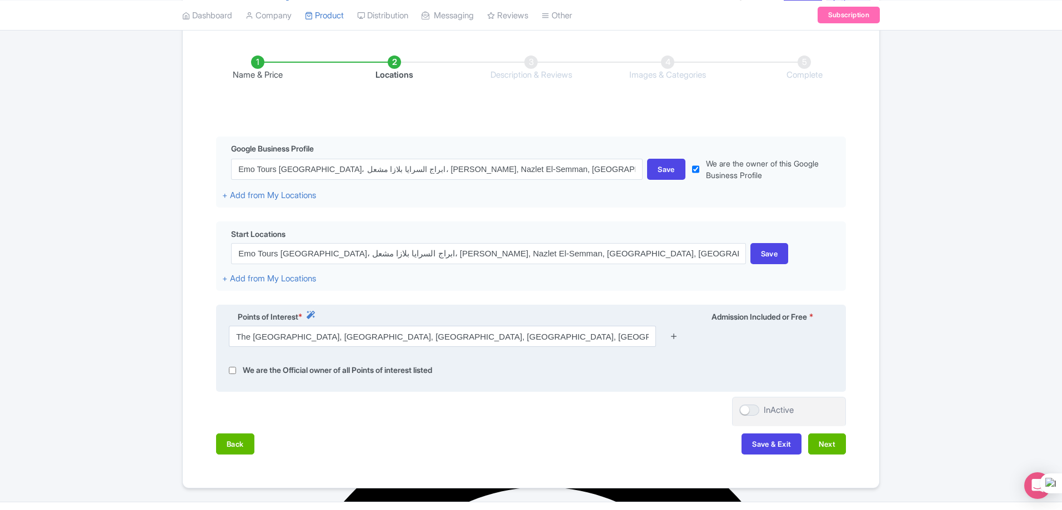
click at [675, 335] on icon at bounding box center [674, 336] width 8 height 8
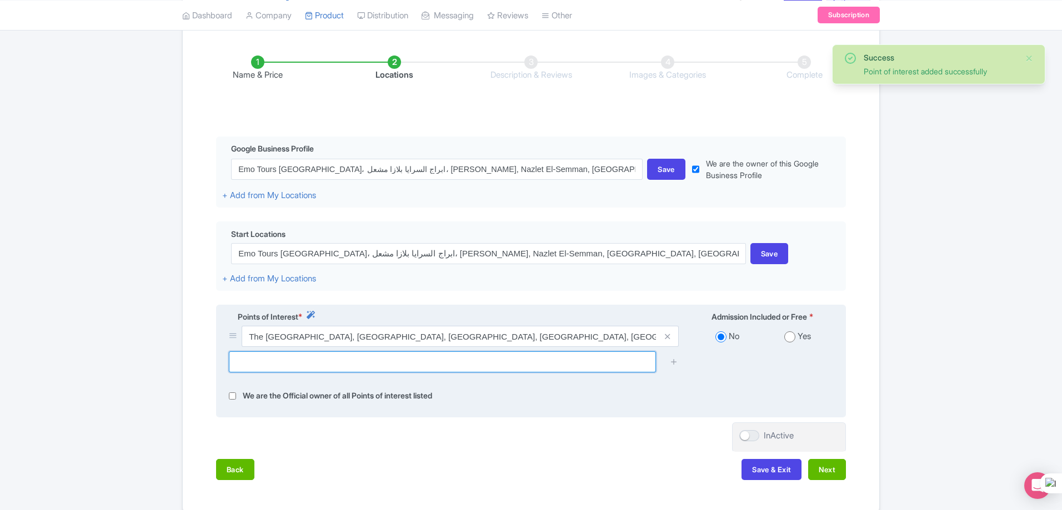
click at [452, 367] on input "text" at bounding box center [442, 362] width 427 height 21
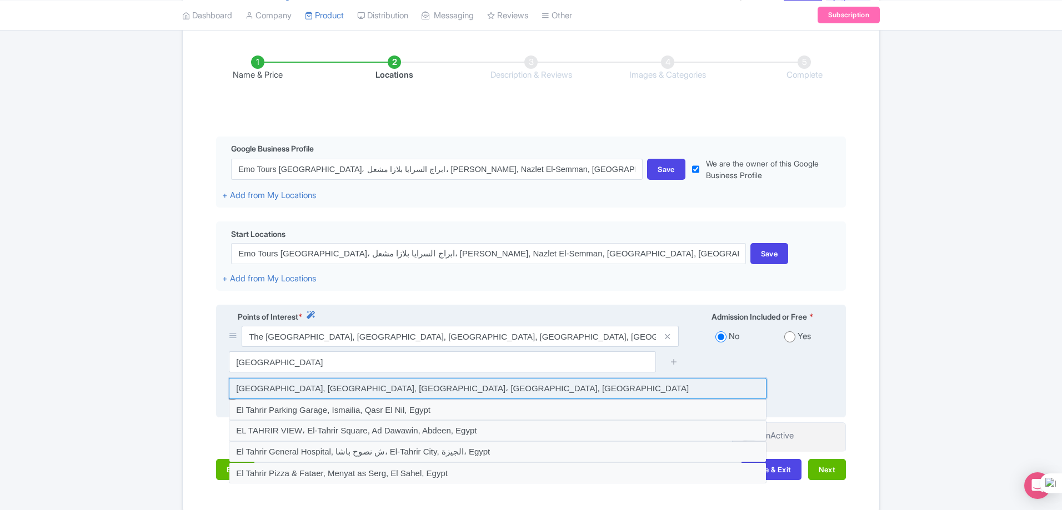
click at [430, 384] on input at bounding box center [498, 388] width 538 height 21
type input "El- Tahrir Square, El-Tahrir Square, محطة السادات، Qasr El Nil, Egypt"
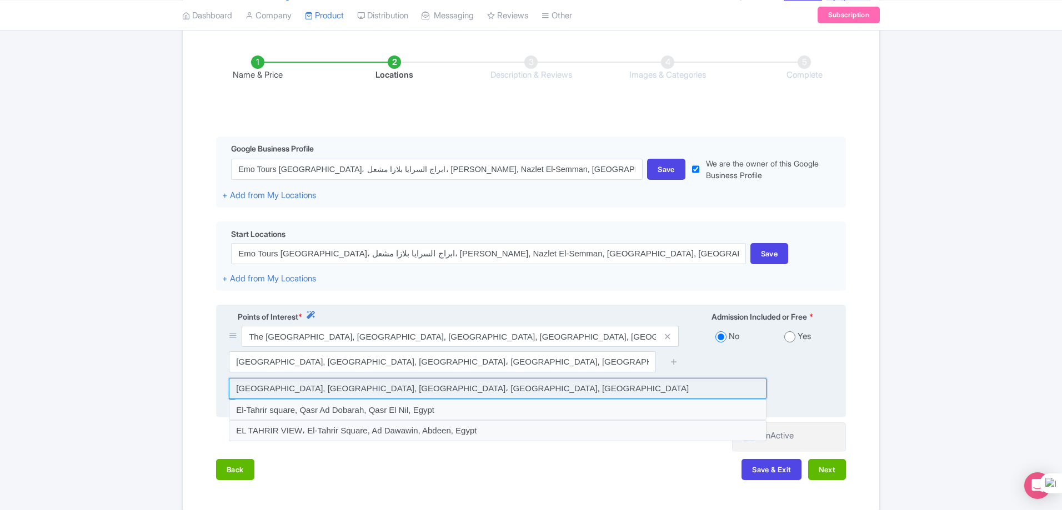
click at [430, 384] on input at bounding box center [498, 388] width 538 height 21
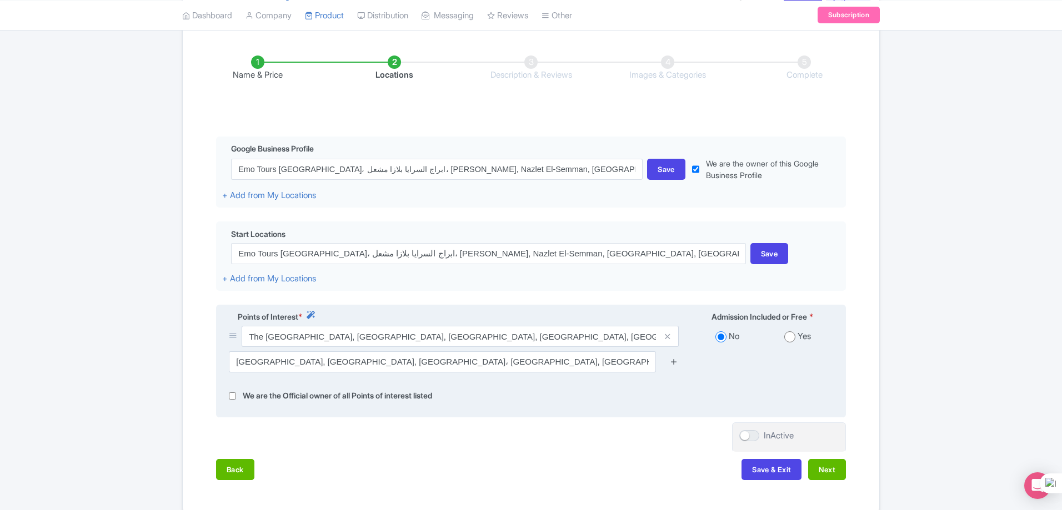
click at [674, 362] on icon at bounding box center [674, 362] width 8 height 8
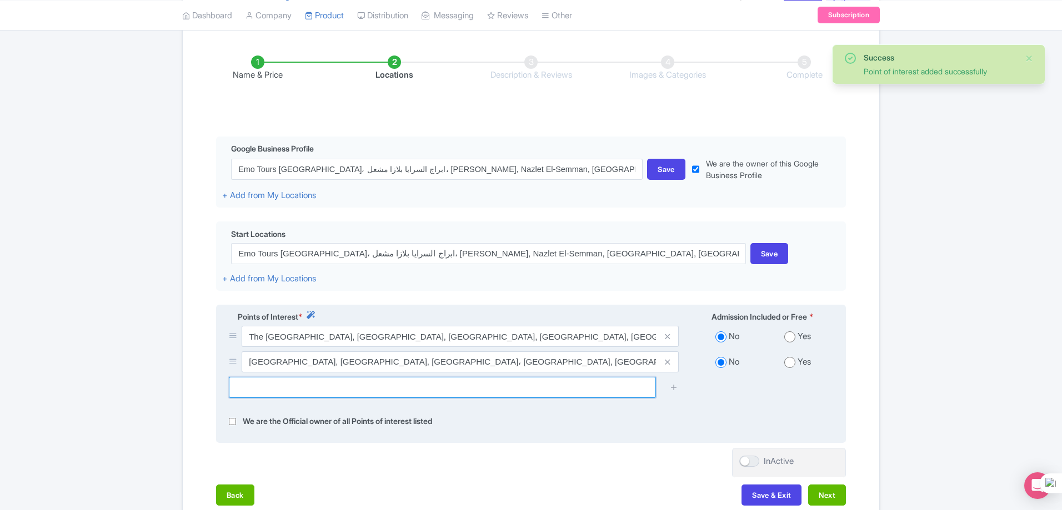
click at [457, 385] on input "text" at bounding box center [442, 387] width 427 height 21
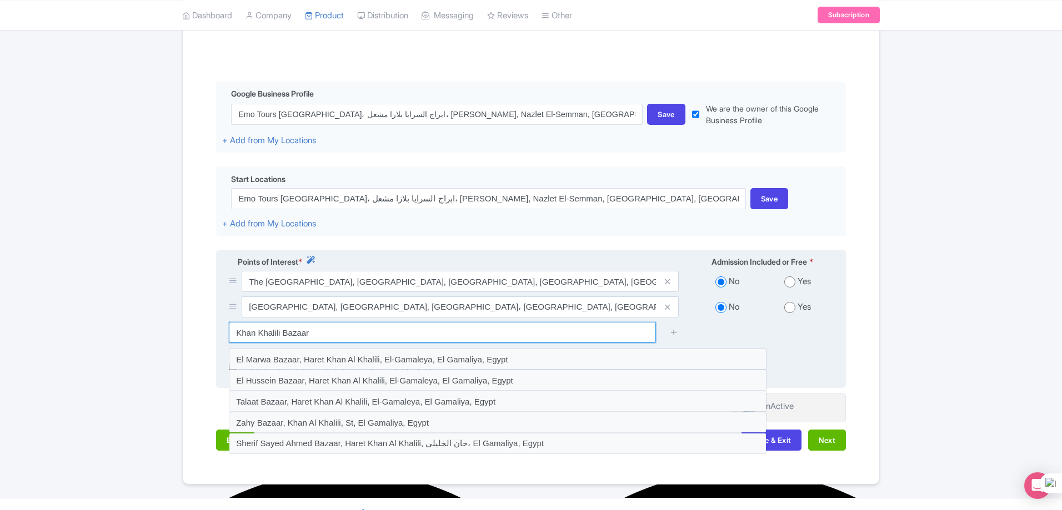
scroll to position [222, 0]
click at [370, 331] on input "Khan Khalili Bazaar" at bounding box center [442, 332] width 427 height 21
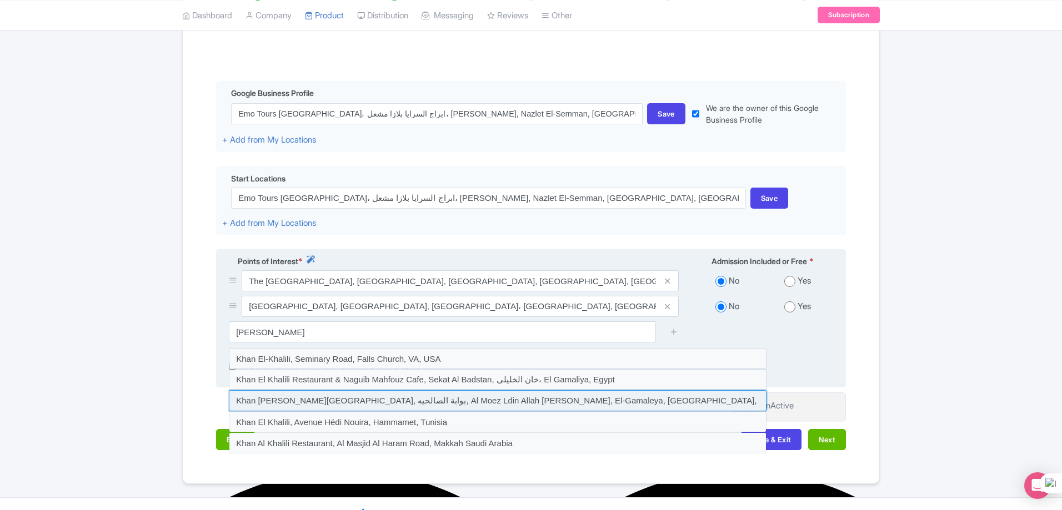
click at [367, 399] on input at bounding box center [498, 400] width 538 height 21
type input "Khan Al Khalili Center, بوابة الصالحيه, Al Moez Ldin Allah Al Fatmi, El-Gamaley…"
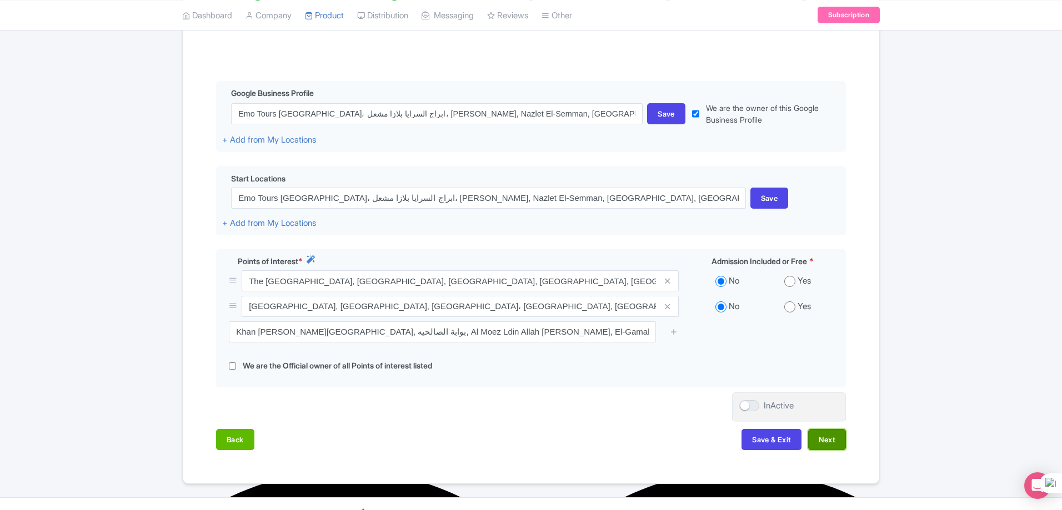
click at [833, 444] on button "Next" at bounding box center [827, 439] width 38 height 21
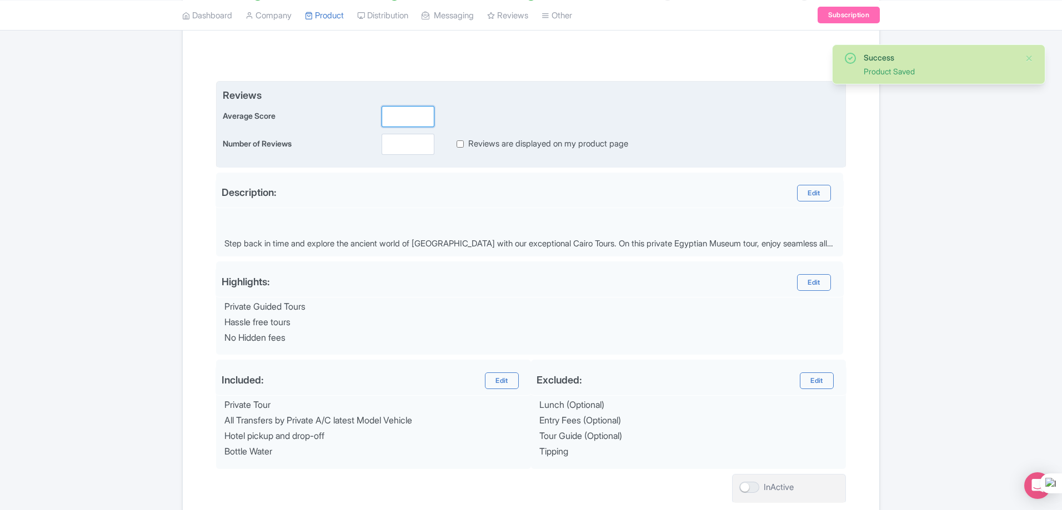
click at [408, 119] on input "number" at bounding box center [408, 116] width 53 height 21
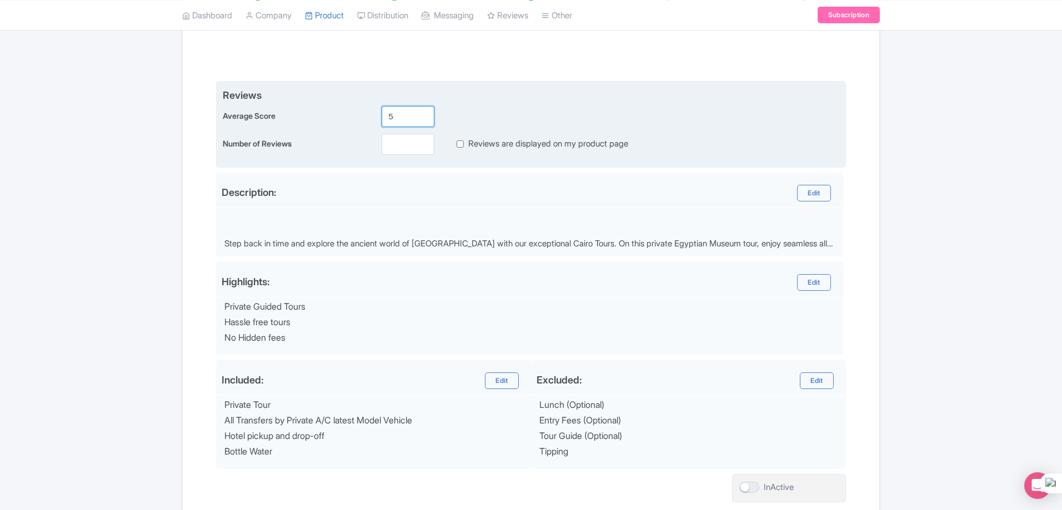
type input "5"
click at [395, 147] on input "number" at bounding box center [408, 144] width 53 height 21
type input "5"
click at [462, 143] on input "Reviews are displayed on my product page" at bounding box center [459, 144] width 7 height 13
checkbox input "true"
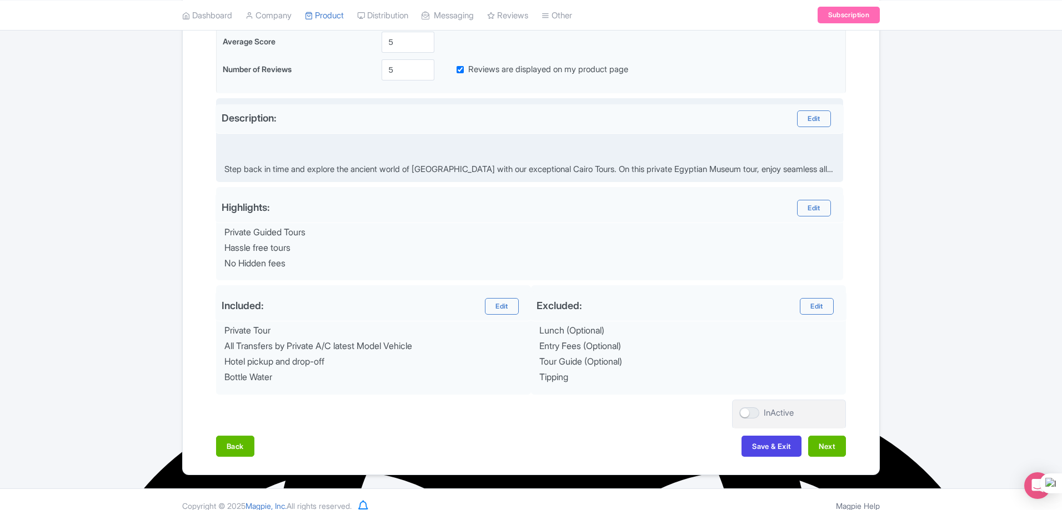
scroll to position [309, 0]
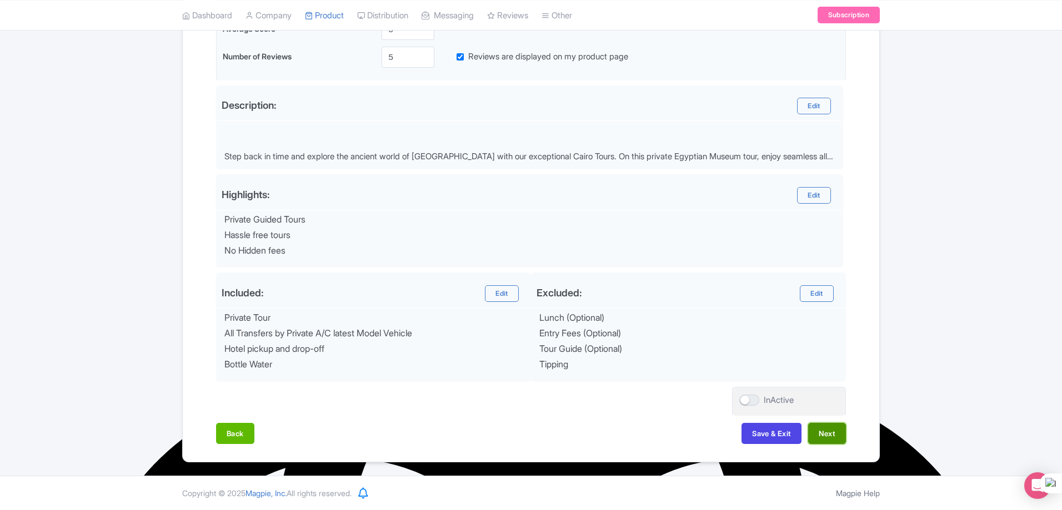
click at [824, 434] on button "Next" at bounding box center [827, 433] width 38 height 21
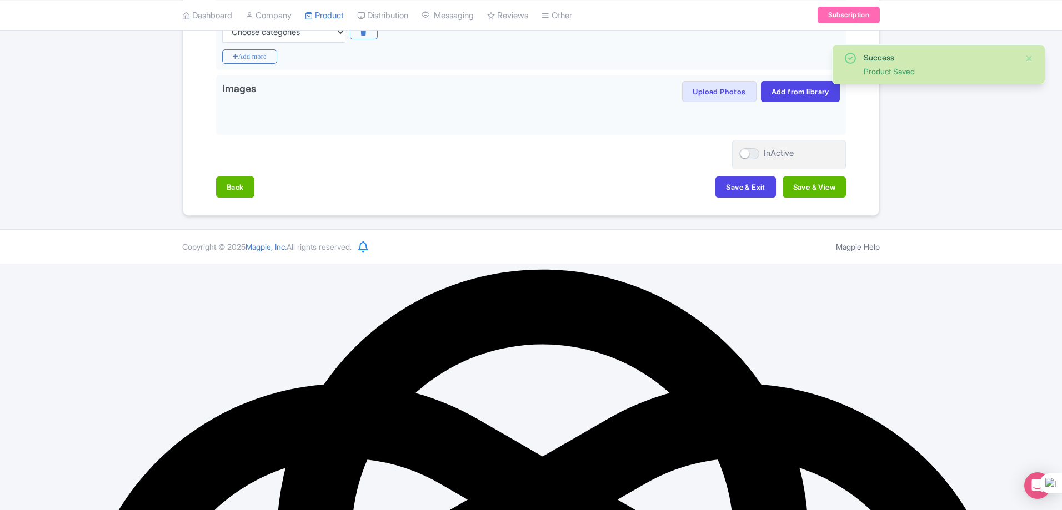
scroll to position [63, 0]
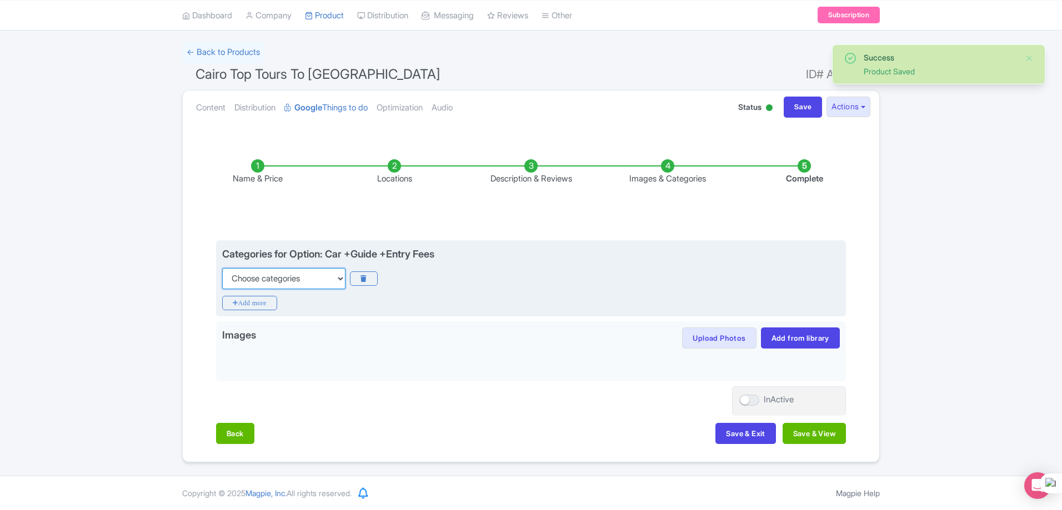
click at [338, 280] on select "Choose categories Adults Only Animals Audio Guide Beaches Bike Tours Boat Tours…" at bounding box center [283, 278] width 123 height 21
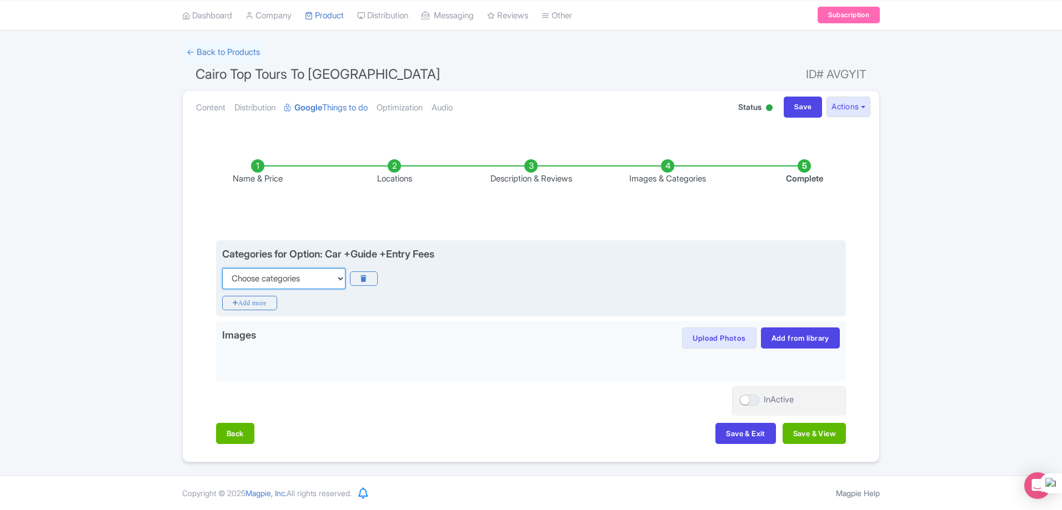
select select "day-trips"
click at [222, 268] on select "Choose categories Adults Only Animals Audio Guide Beaches Bike Tours Boat Tours…" at bounding box center [283, 278] width 123 height 21
click at [258, 300] on icon "Add more" at bounding box center [249, 303] width 55 height 14
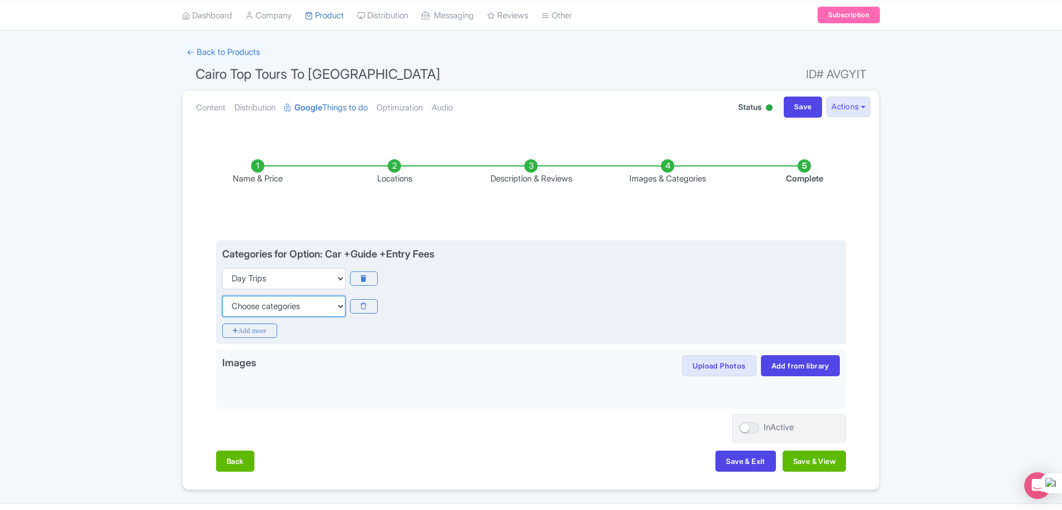
click at [277, 307] on select "Choose categories Adults Only Animals Audio Guide Beaches Bike Tours Boat Tours…" at bounding box center [283, 306] width 123 height 21
select select "guided-tours"
click at [222, 296] on select "Choose categories Adults Only Animals Audio Guide Beaches Bike Tours Boat Tours…" at bounding box center [283, 306] width 123 height 21
click at [268, 334] on icon "Add more" at bounding box center [249, 331] width 55 height 14
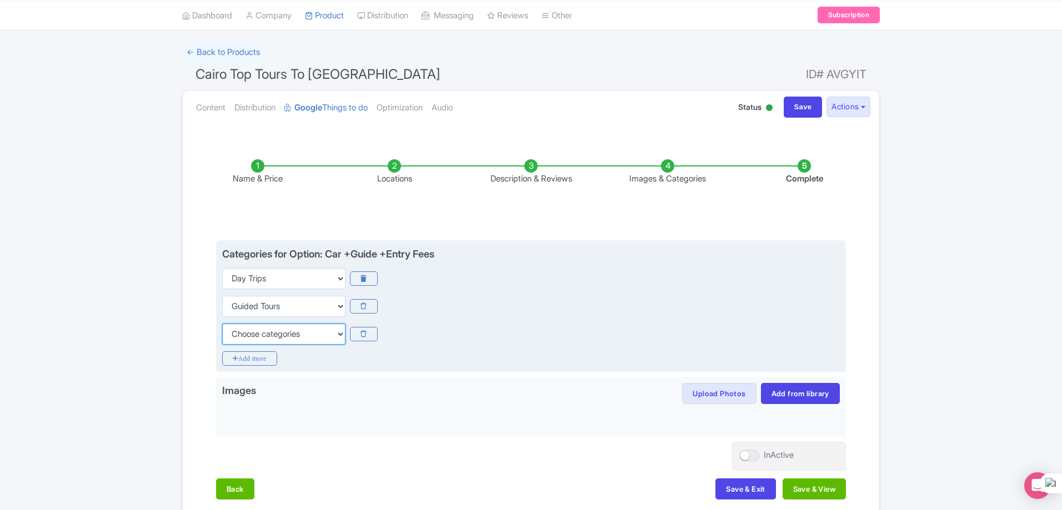
click at [268, 333] on select "Choose categories Adults Only Animals Audio Guide Beaches Bike Tours Boat Tours…" at bounding box center [283, 334] width 123 height 21
select select "history"
click at [222, 324] on select "Choose categories Adults Only Animals Audio Guide Beaches Bike Tours Boat Tours…" at bounding box center [283, 334] width 123 height 21
click at [272, 358] on icon "Add more" at bounding box center [249, 359] width 55 height 14
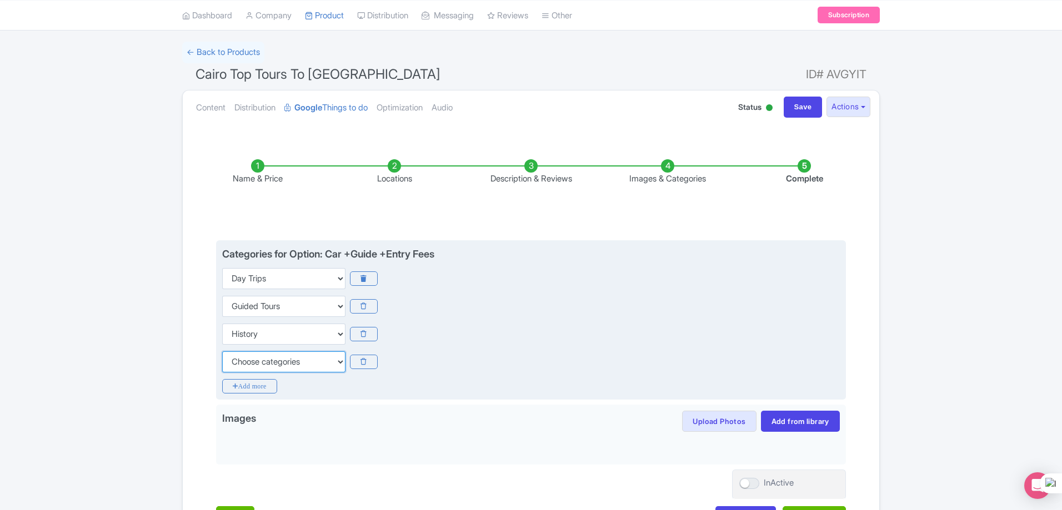
click at [274, 363] on select "Choose categories Adults Only Animals Audio Guide Beaches Bike Tours Boat Tours…" at bounding box center [283, 362] width 123 height 21
select select "private-tours"
click at [222, 352] on select "Choose categories Adults Only Animals Audio Guide Beaches Bike Tours Boat Tours…" at bounding box center [283, 362] width 123 height 21
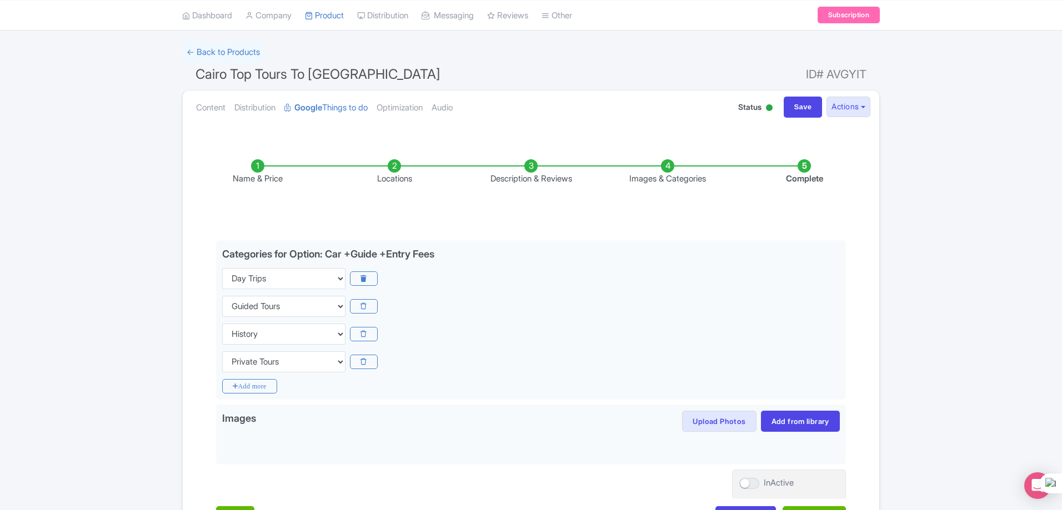
click at [882, 380] on div "Success Product Saved ← Back to Products Cairo Top Tours To Egyptian Museum ID#…" at bounding box center [530, 294] width 711 height 504
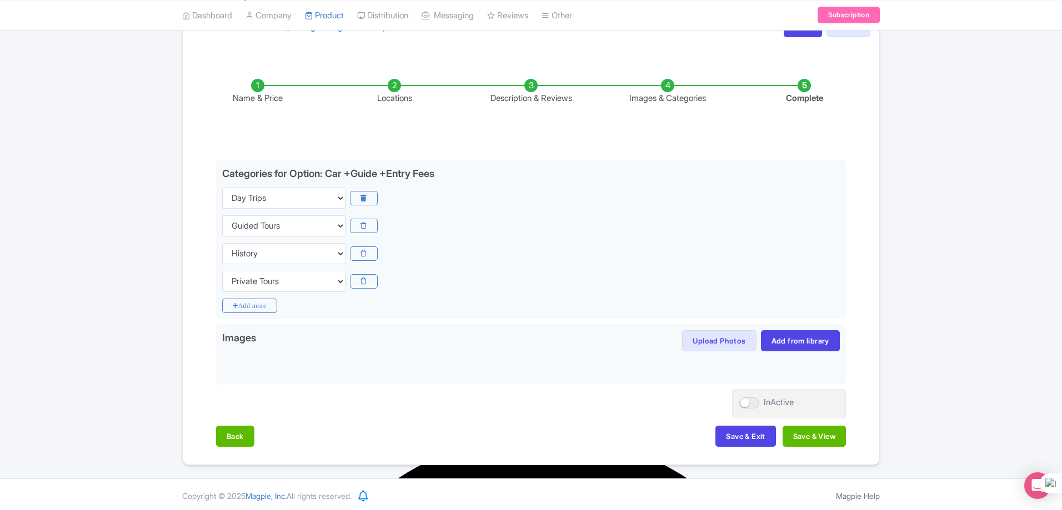
scroll to position [146, 0]
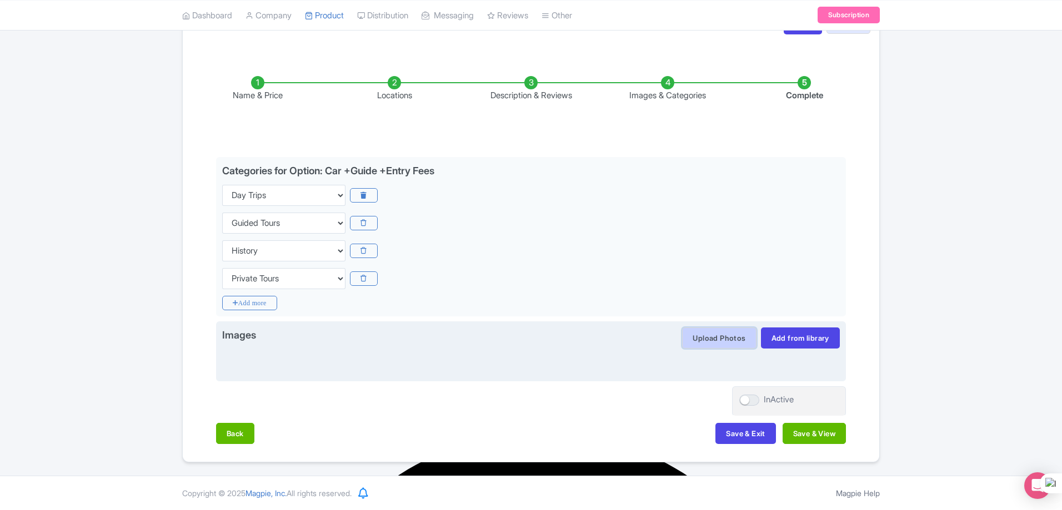
click at [727, 343] on button "Upload Photos" at bounding box center [719, 338] width 74 height 21
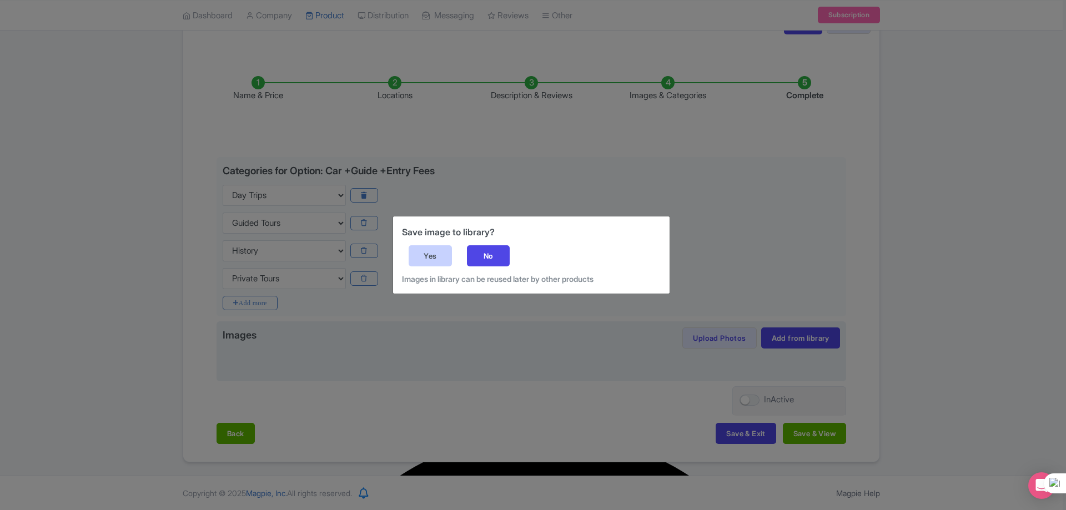
click at [440, 258] on div "Yes" at bounding box center [430, 255] width 43 height 21
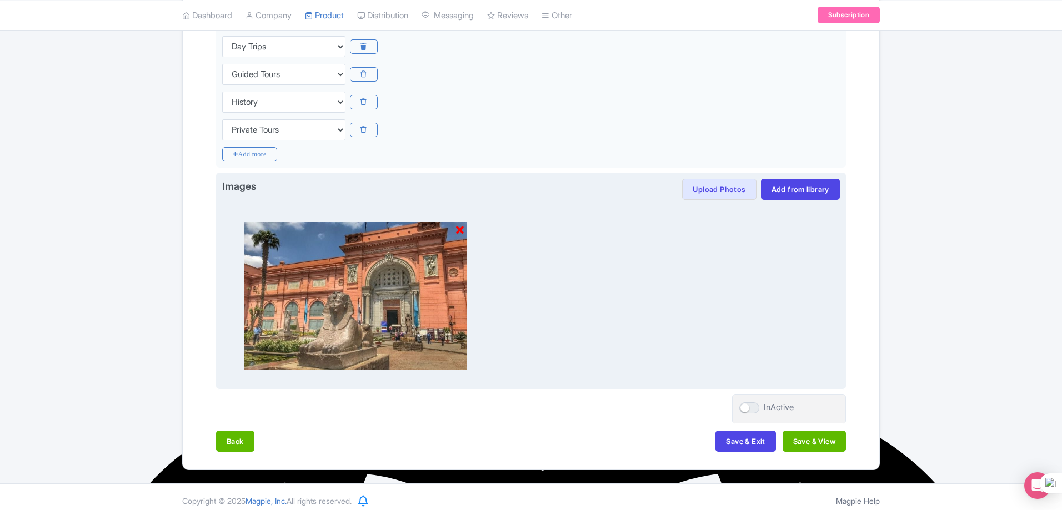
scroll to position [303, 0]
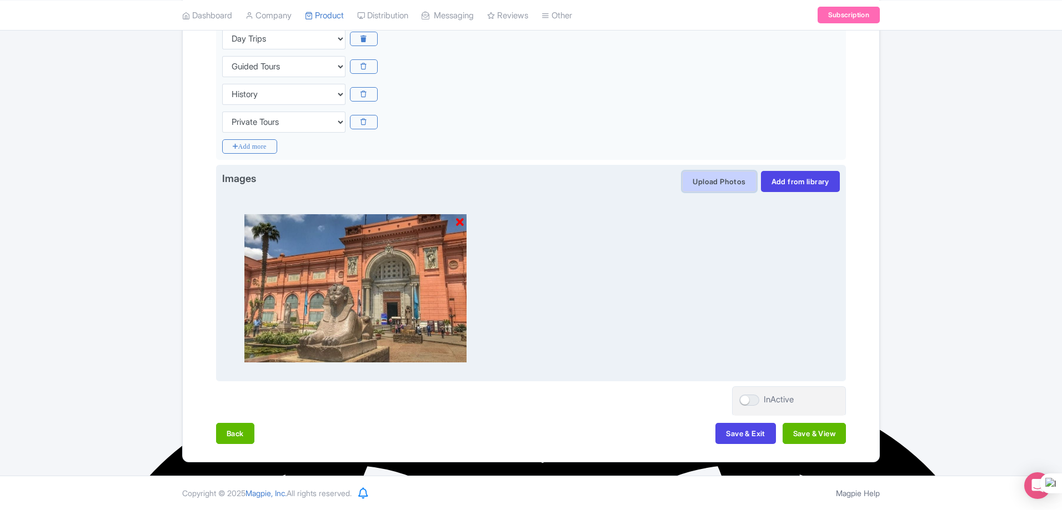
click at [710, 184] on button "Upload Photos" at bounding box center [719, 181] width 74 height 21
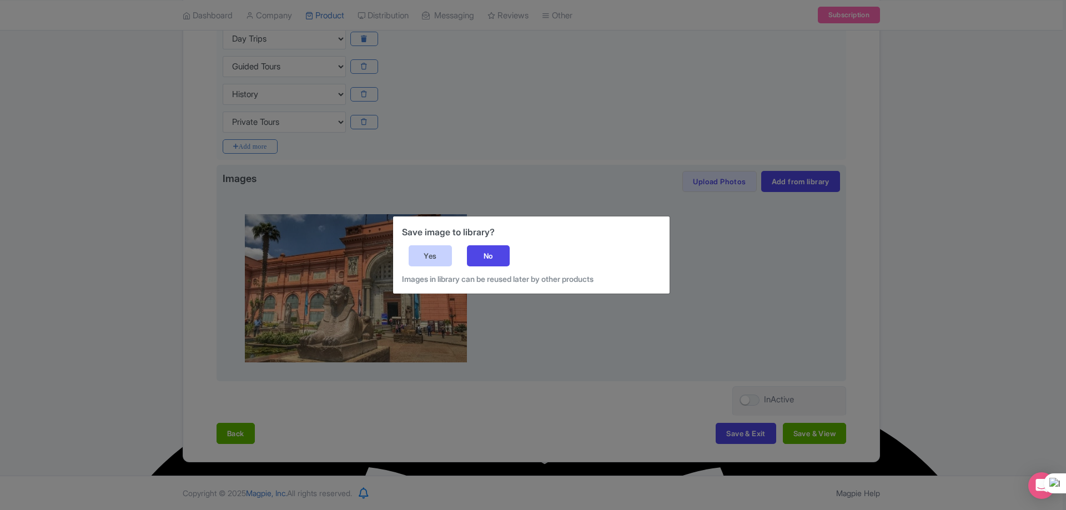
click at [428, 260] on div "Yes" at bounding box center [430, 255] width 43 height 21
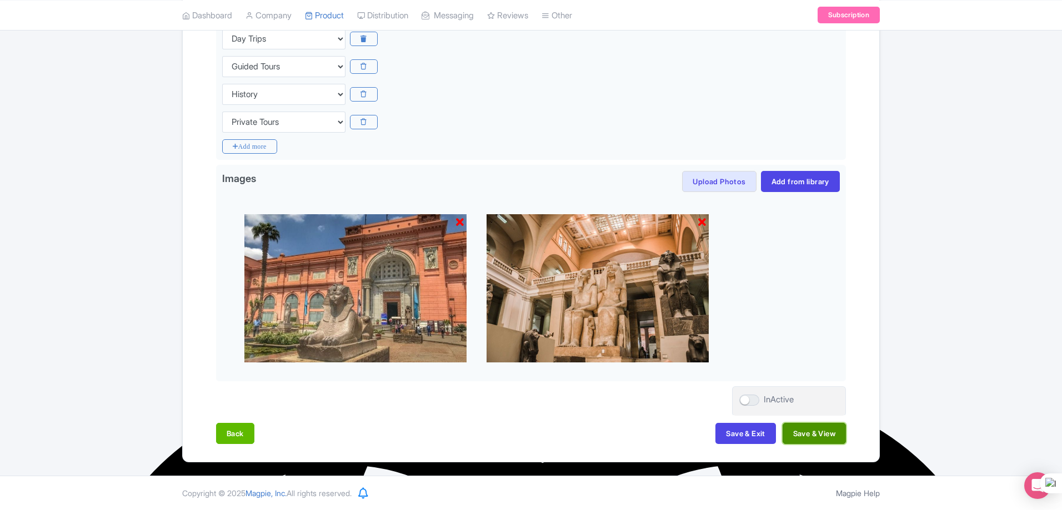
click at [810, 434] on button "Save & View" at bounding box center [813, 433] width 63 height 21
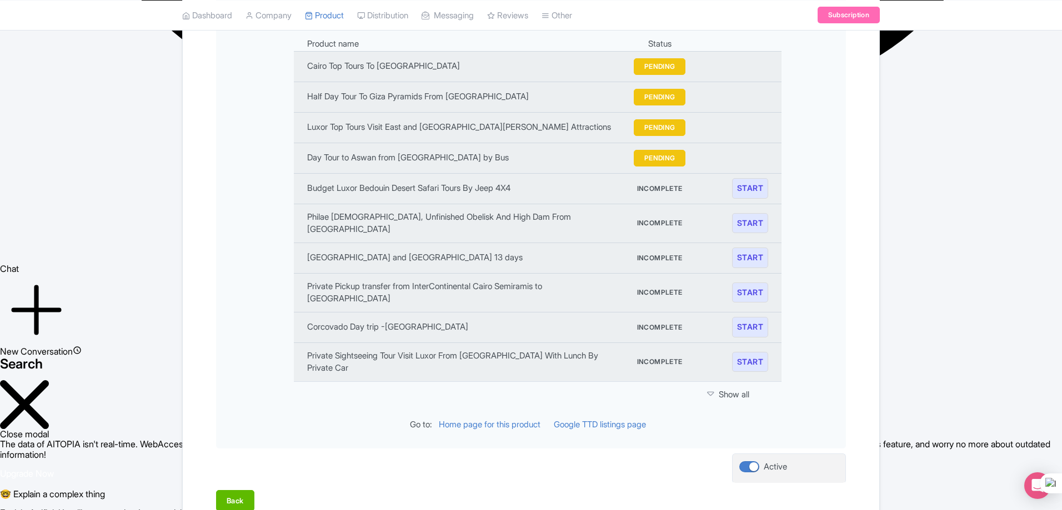
scroll to position [1358, 0]
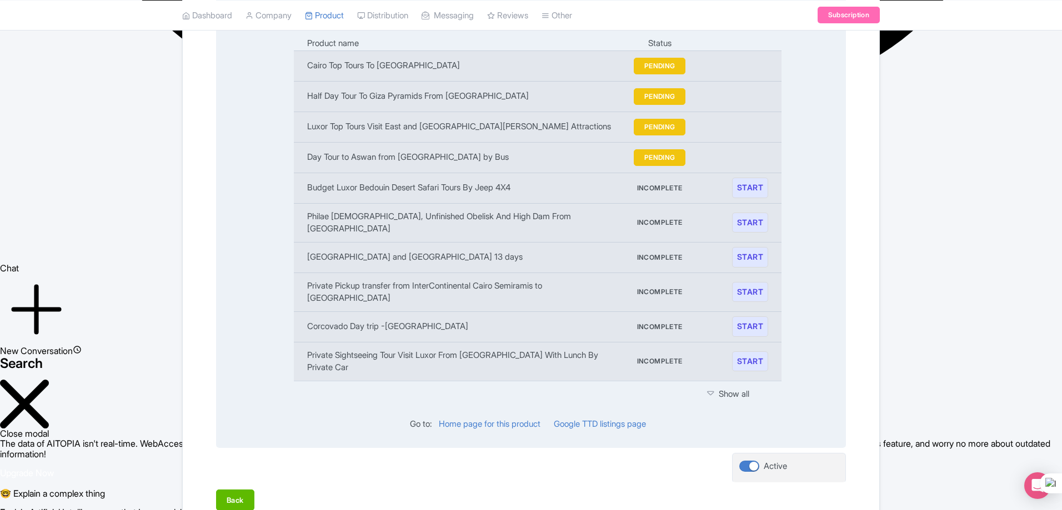
click at [714, 388] on icon at bounding box center [710, 393] width 7 height 11
click at [712, 388] on icon at bounding box center [710, 393] width 7 height 11
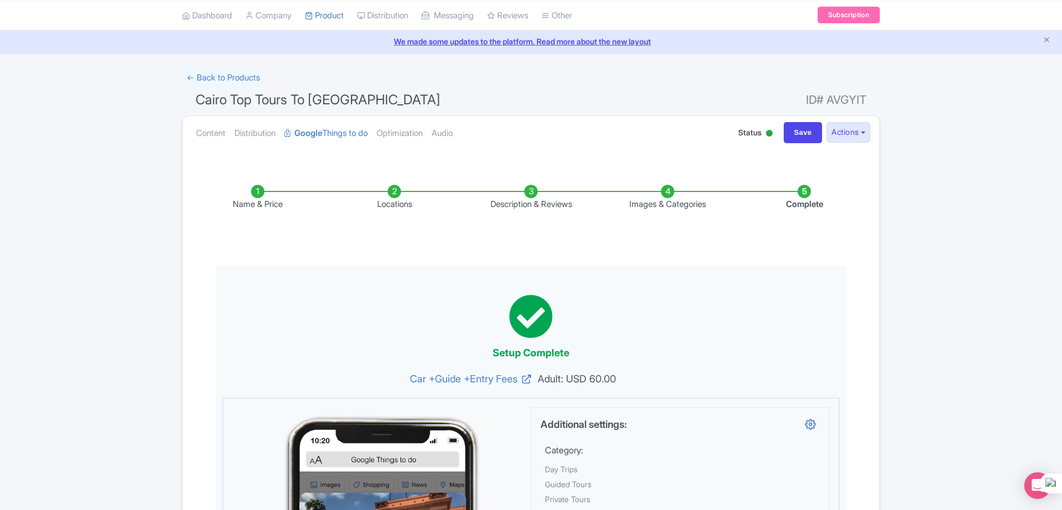
scroll to position [0, 0]
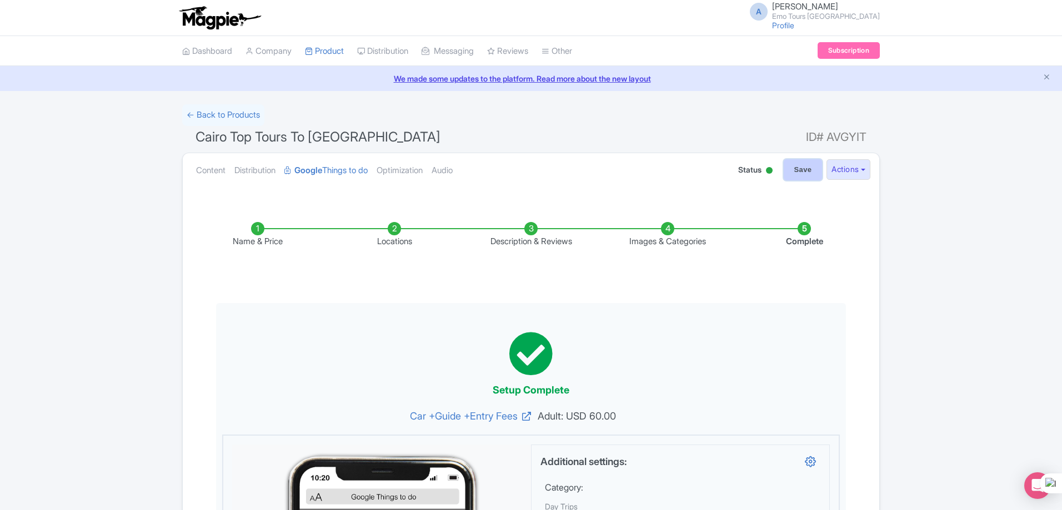
click at [799, 171] on input "Save" at bounding box center [803, 169] width 39 height 21
type input "Saving..."
